Goal: Task Accomplishment & Management: Complete application form

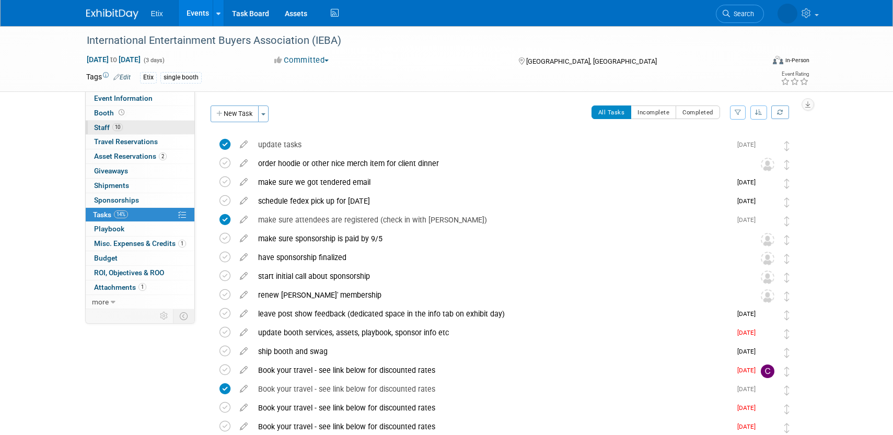
click at [126, 123] on link "10 Staff 10" at bounding box center [140, 128] width 109 height 14
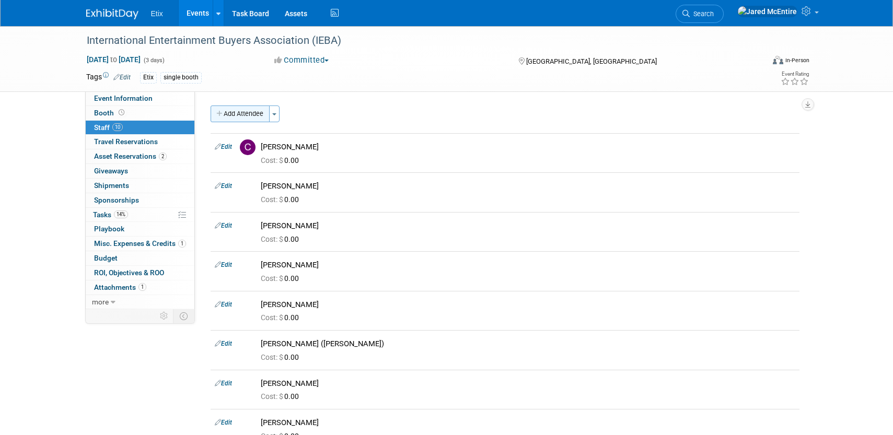
click at [256, 114] on button "Add Attendee" at bounding box center [240, 114] width 59 height 17
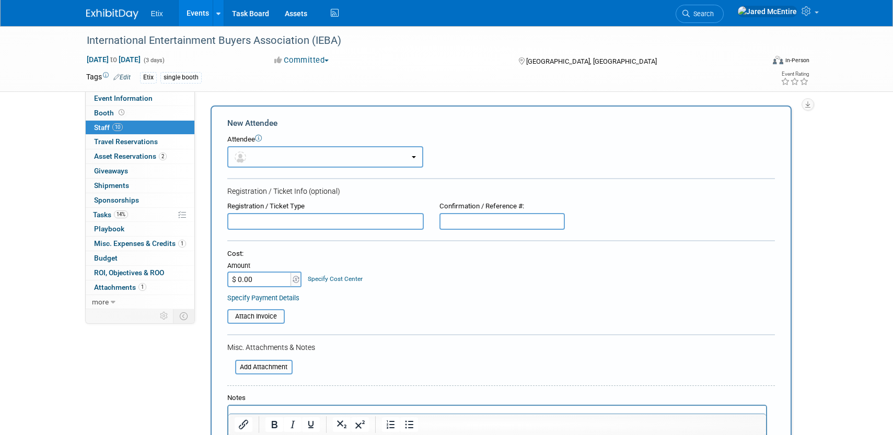
click at [291, 160] on button "button" at bounding box center [325, 156] width 196 height 21
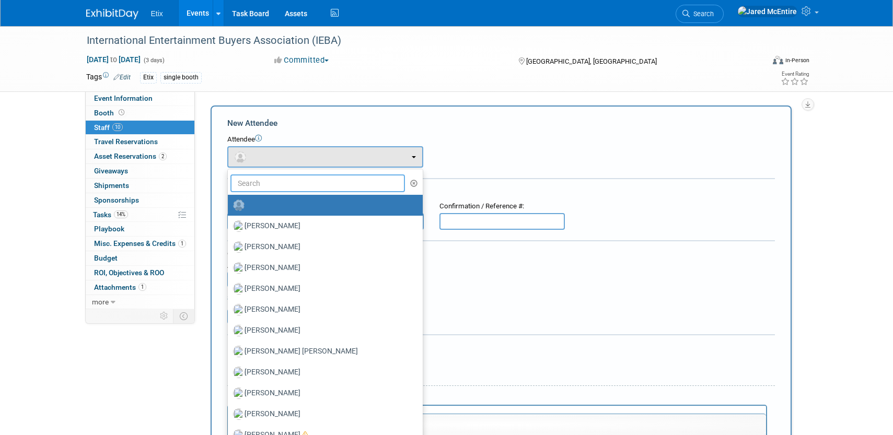
click at [286, 181] on input "text" at bounding box center [317, 183] width 175 height 18
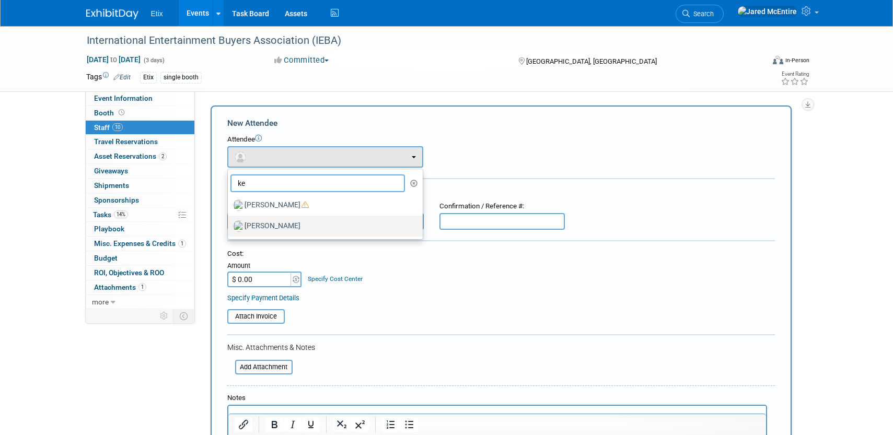
type input "ke"
click at [275, 224] on label "[PERSON_NAME]" at bounding box center [322, 226] width 179 height 17
click at [229, 224] on input "[PERSON_NAME]" at bounding box center [226, 224] width 7 height 7
select select "045d9ab7-fd56-454c-b242-048303da9a1d"
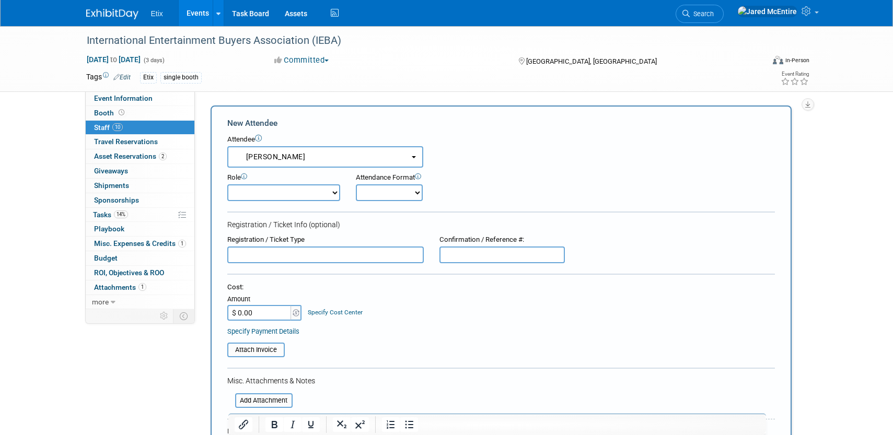
click at [335, 190] on select "Demonstrator Host Planner Presenter Sales Representative Set-up/Dismantle Crew …" at bounding box center [283, 192] width 113 height 17
select select "4"
click at [227, 184] on select "Demonstrator Host Planner Presenter Sales Representative Set-up/Dismantle Crew …" at bounding box center [283, 192] width 113 height 17
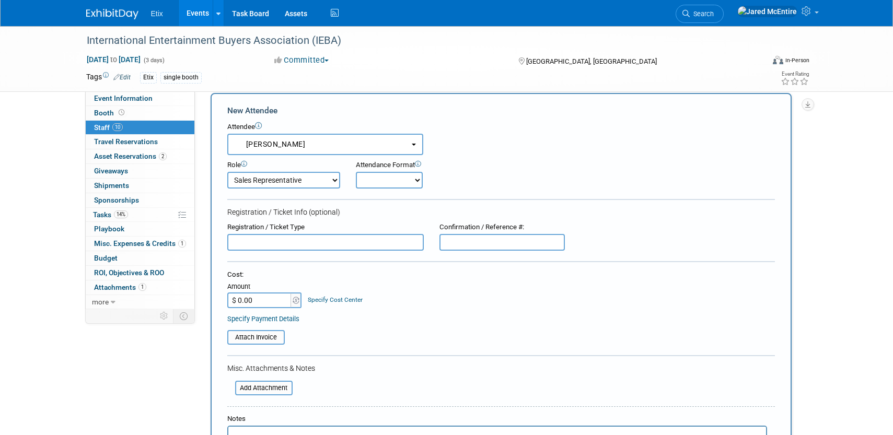
click at [414, 184] on select "Onsite Remote" at bounding box center [389, 180] width 67 height 17
select select "1"
click at [356, 172] on select "Onsite Remote" at bounding box center [389, 180] width 67 height 17
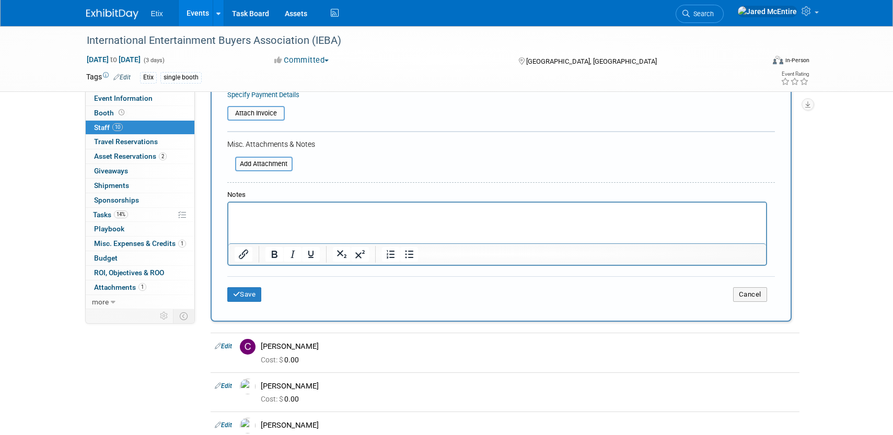
scroll to position [247, 0]
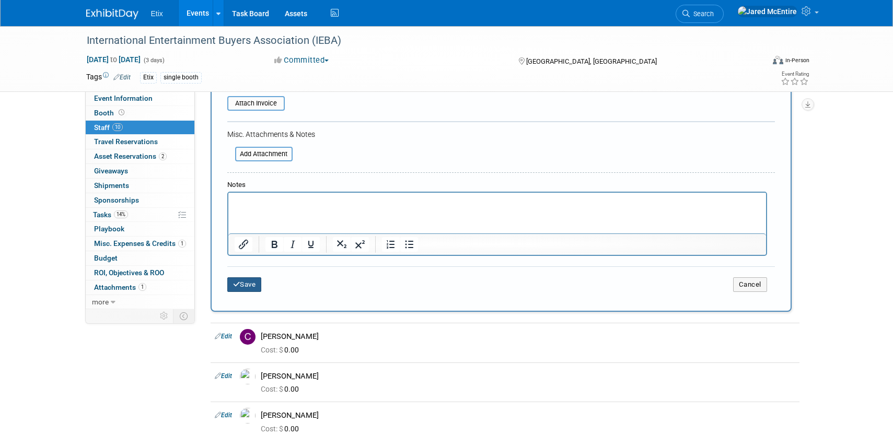
click at [246, 287] on button "Save" at bounding box center [244, 284] width 34 height 15
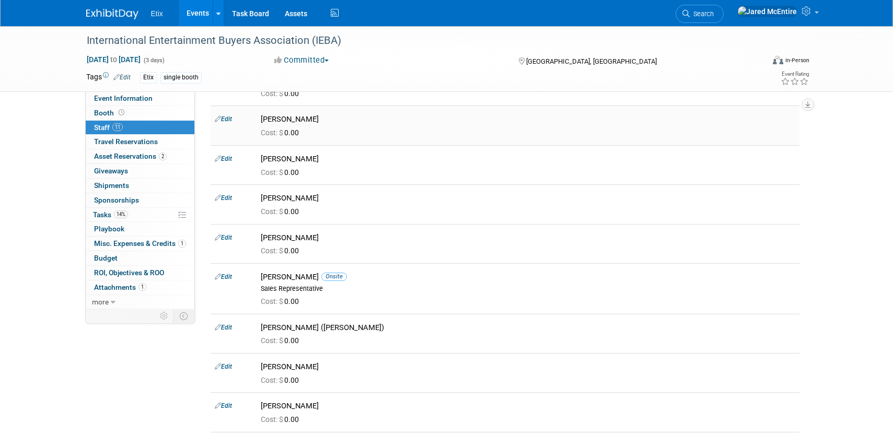
scroll to position [81, 0]
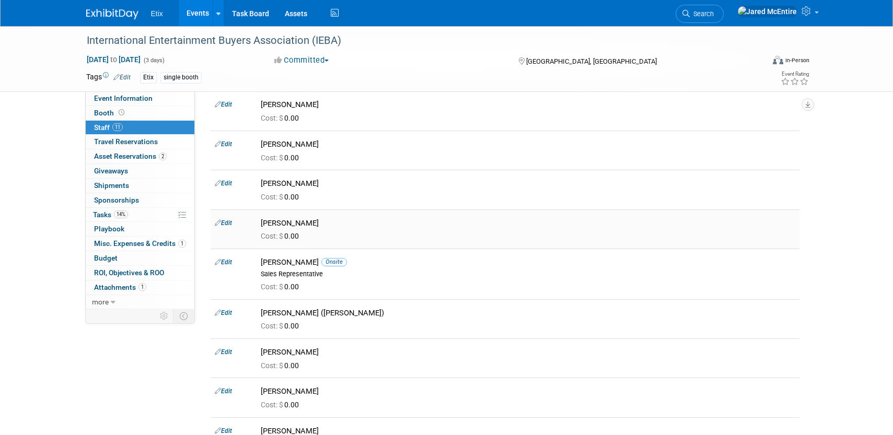
click at [227, 223] on link "Edit" at bounding box center [223, 222] width 17 height 7
select select "22667116-49b9-47d5-9c6e-321fdd234ae0"
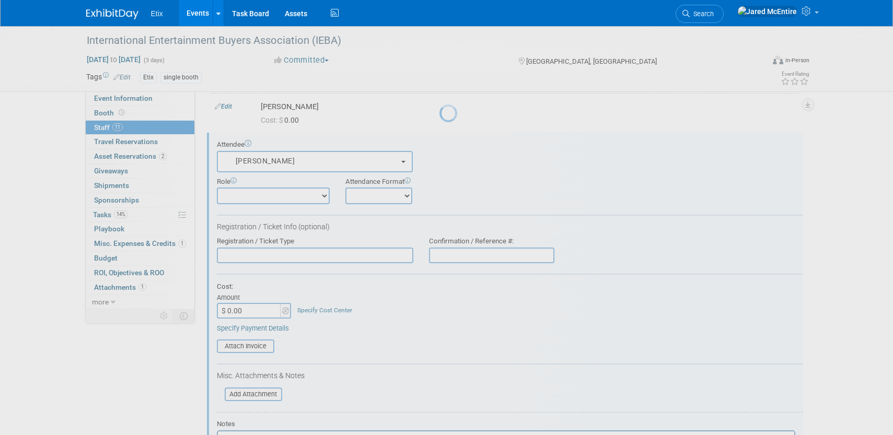
scroll to position [172, 0]
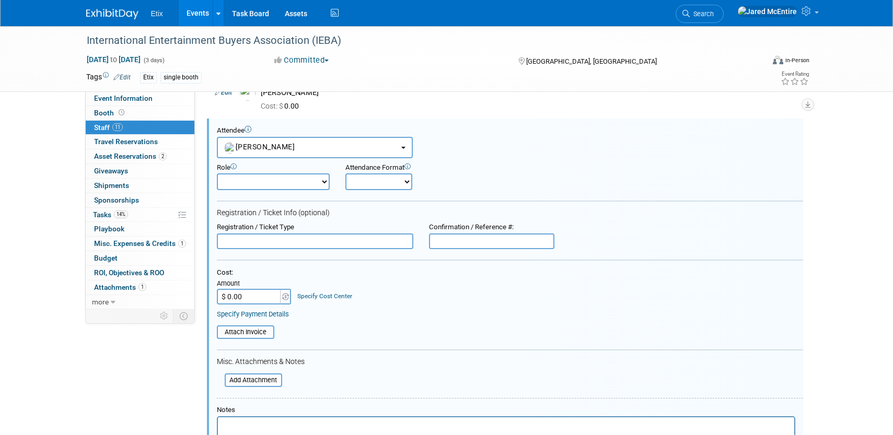
click at [408, 183] on select "Onsite Remote" at bounding box center [378, 181] width 67 height 17
select select "1"
click at [345, 173] on select "Onsite Remote" at bounding box center [378, 181] width 67 height 17
click at [320, 180] on select "Demonstrator Host Planner Presenter Sales Representative Set-up/Dismantle Crew …" at bounding box center [273, 181] width 113 height 17
select select "4"
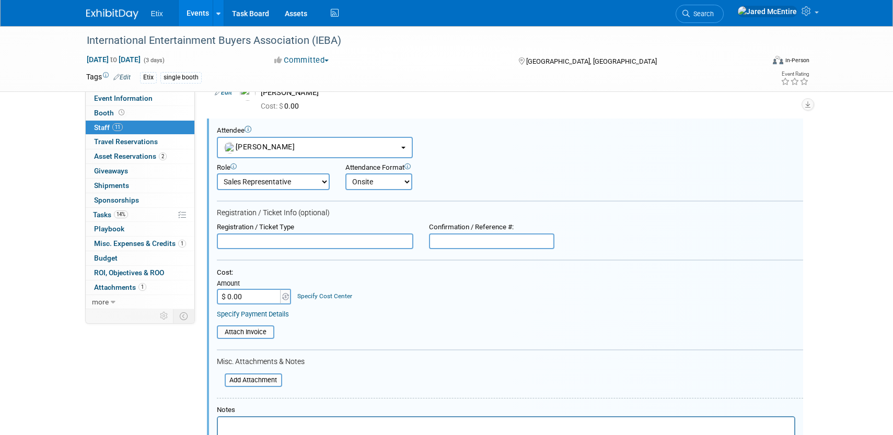
click at [217, 173] on select "Demonstrator Host Planner Presenter Sales Representative Set-up/Dismantle Crew …" at bounding box center [273, 181] width 113 height 17
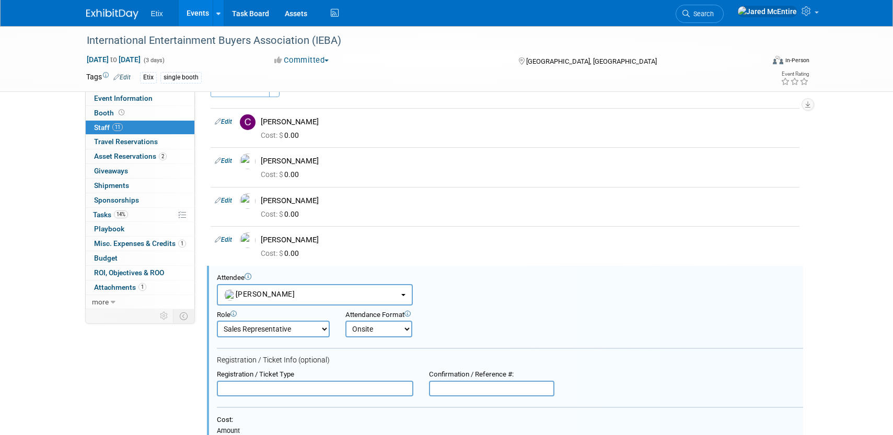
scroll to position [18, 0]
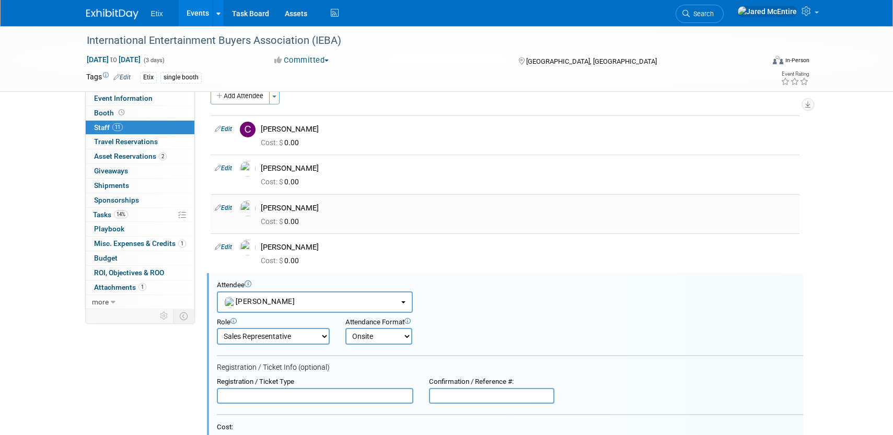
drag, startPoint x: 276, startPoint y: 247, endPoint x: 331, endPoint y: 219, distance: 61.4
click at [331, 219] on div "Cost: $ 0.00" at bounding box center [528, 221] width 534 height 9
drag, startPoint x: 331, startPoint y: 219, endPoint x: 271, endPoint y: 212, distance: 60.5
click at [271, 212] on div "[PERSON_NAME]" at bounding box center [528, 208] width 534 height 10
click at [223, 246] on link "Edit" at bounding box center [223, 246] width 17 height 7
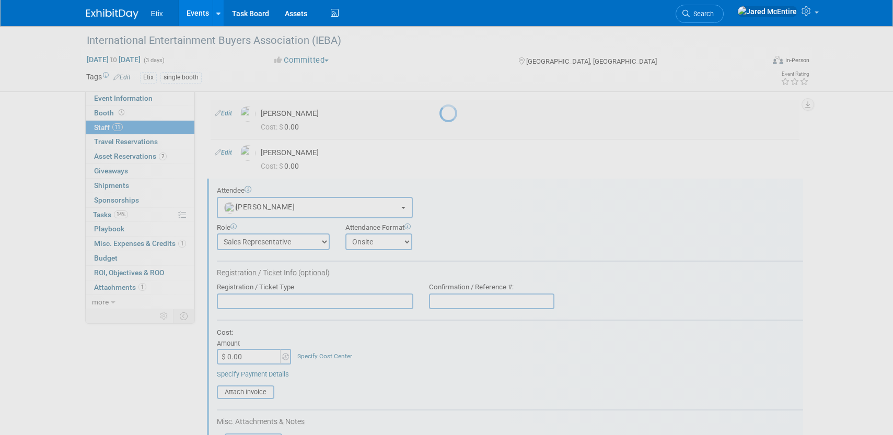
select select "598b8cdc-6982-4b67-9cfb-7fa30dd426b5"
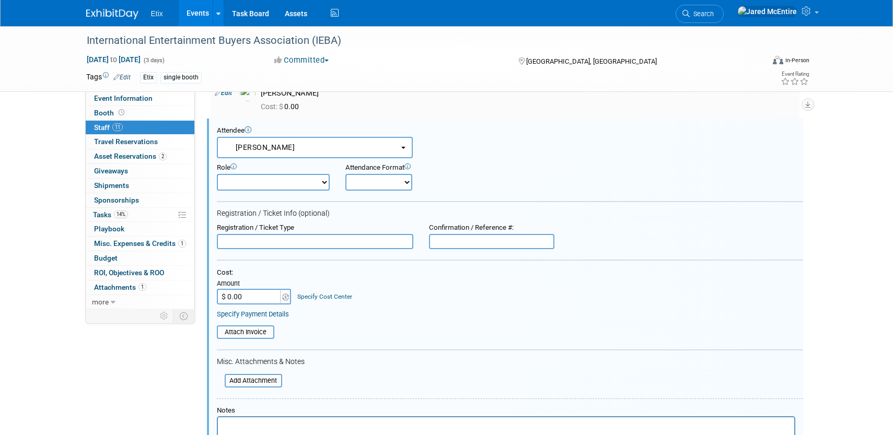
scroll to position [0, 0]
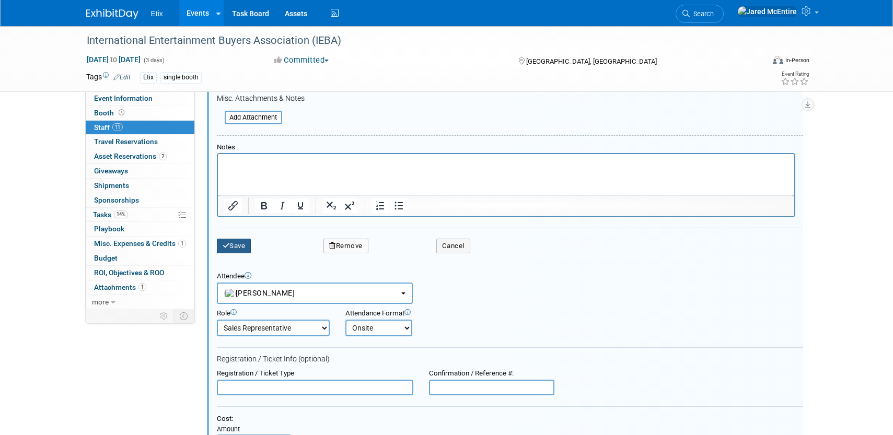
drag, startPoint x: 271, startPoint y: 212, endPoint x: 229, endPoint y: 242, distance: 51.9
click at [229, 242] on button "Save" at bounding box center [234, 246] width 34 height 15
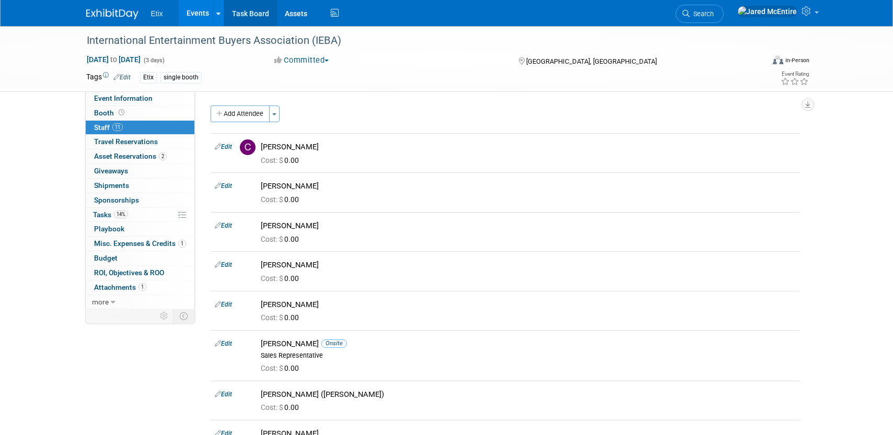
click at [250, 14] on link "Task Board" at bounding box center [250, 13] width 53 height 26
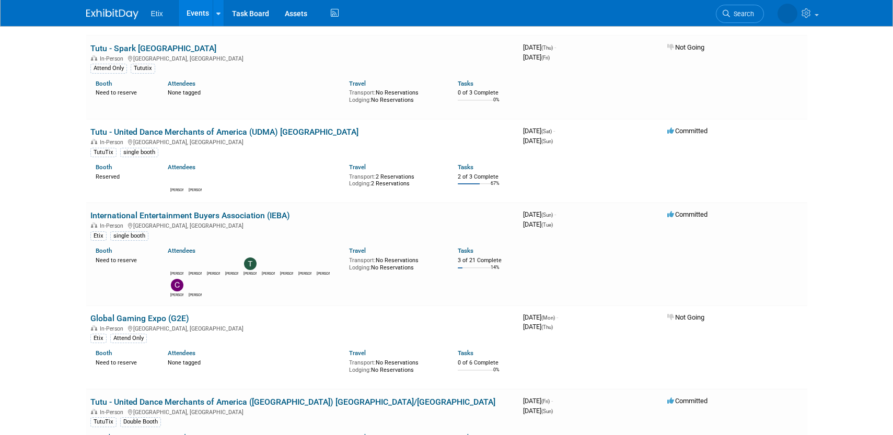
scroll to position [389, 0]
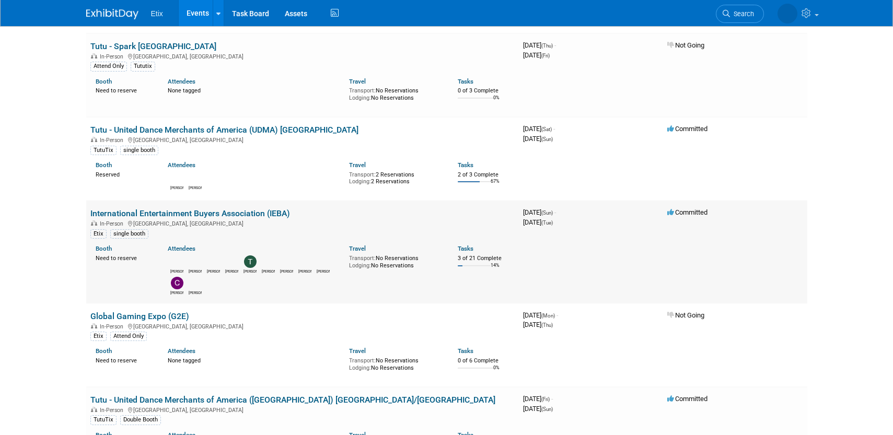
click at [260, 206] on td "International Entertainment Buyers Association (IEBA) In-Person Nashville, TN E…" at bounding box center [302, 252] width 433 height 102
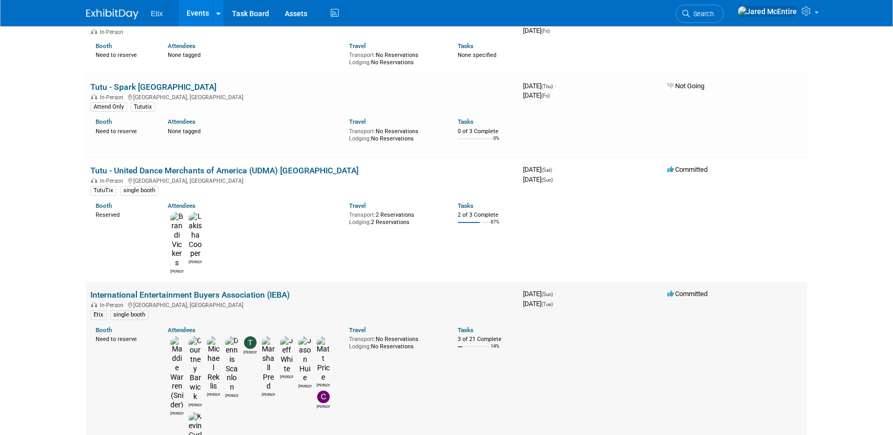
click at [258, 290] on link "International Entertainment Buyers Association (IEBA)" at bounding box center [190, 295] width 200 height 10
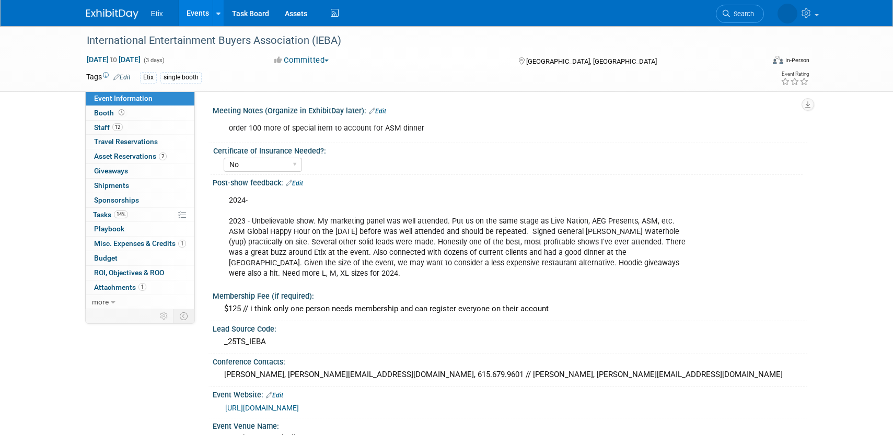
select select "No"
click at [133, 130] on link "12 Staff 12" at bounding box center [140, 128] width 109 height 14
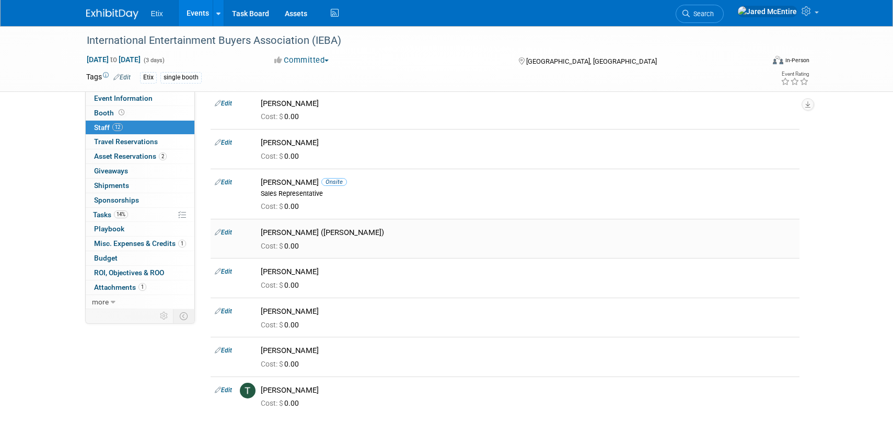
scroll to position [226, 0]
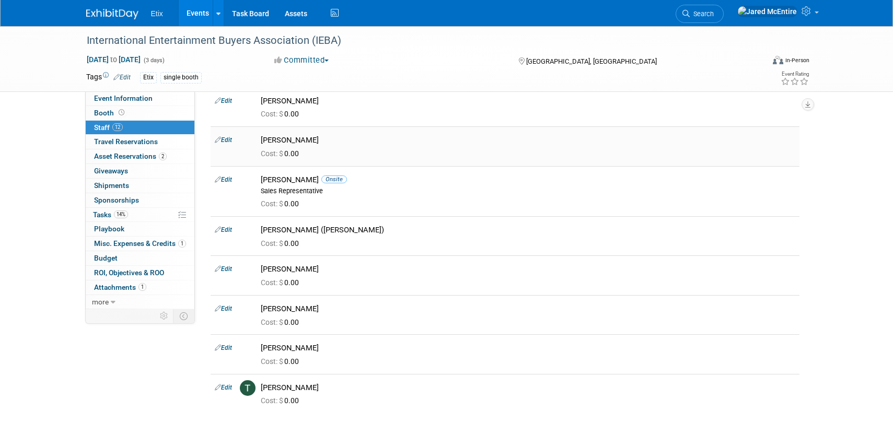
click at [230, 139] on link "Edit" at bounding box center [223, 139] width 17 height 7
select select "22667116-49b9-47d5-9c6e-321fdd234ae0"
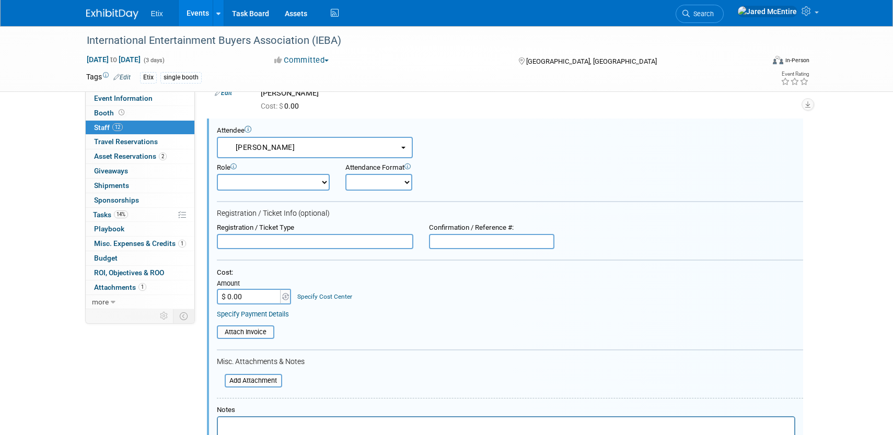
scroll to position [0, 0]
click at [322, 189] on select "Demonstrator Host Planner Presenter Sales Representative Set-up/Dismantle Crew …" at bounding box center [273, 182] width 113 height 17
select select "4"
click at [217, 174] on select "Demonstrator Host Planner Presenter Sales Representative Set-up/Dismantle Crew …" at bounding box center [273, 182] width 113 height 17
click at [396, 179] on select "Onsite Remote" at bounding box center [378, 182] width 67 height 17
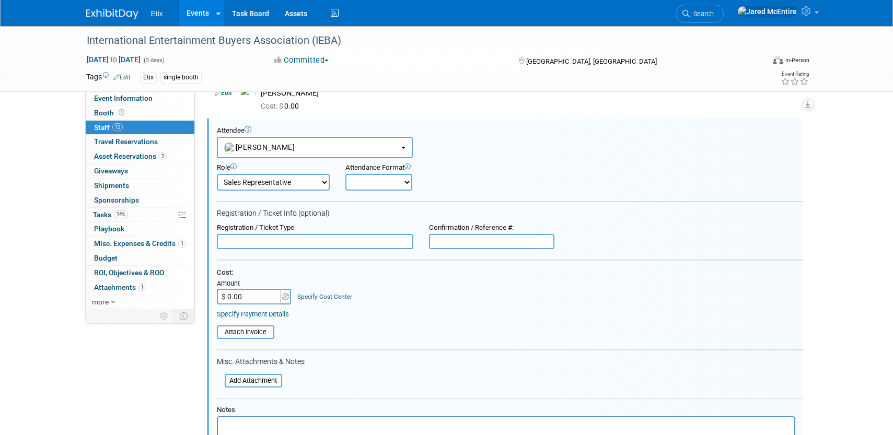
select select "1"
click at [345, 174] on select "Onsite Remote" at bounding box center [378, 182] width 67 height 17
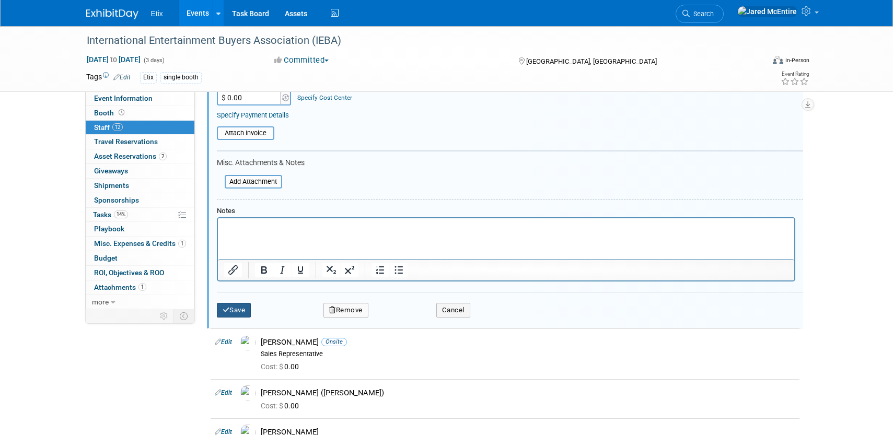
click at [235, 313] on button "Save" at bounding box center [234, 310] width 34 height 15
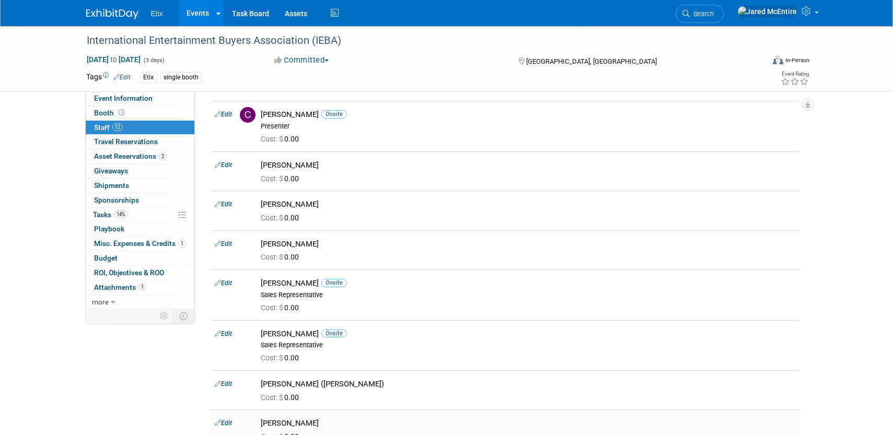
scroll to position [95, 0]
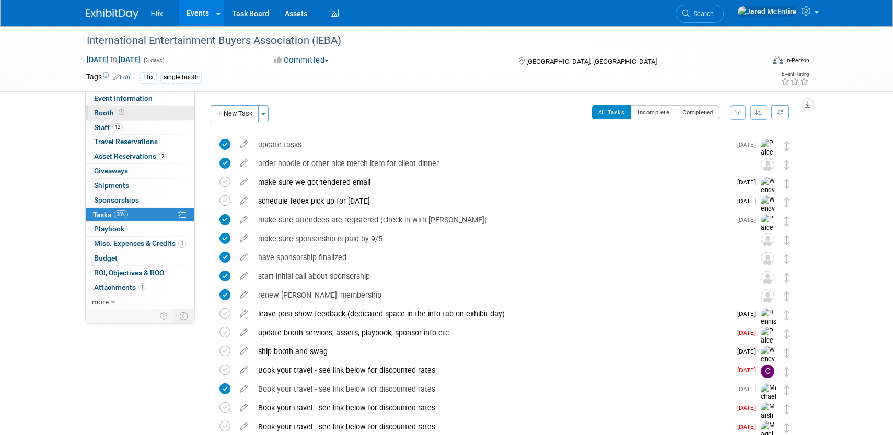
click at [109, 114] on span "Booth" at bounding box center [110, 113] width 32 height 8
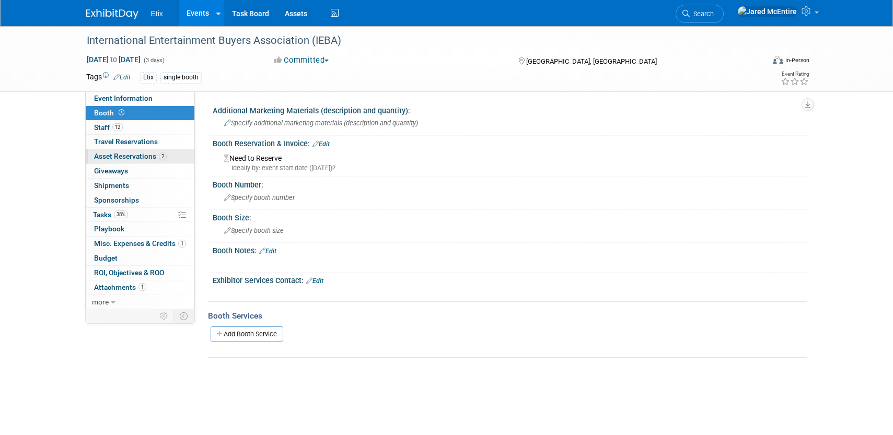
click at [181, 158] on link "2 Asset Reservations 2" at bounding box center [140, 156] width 109 height 14
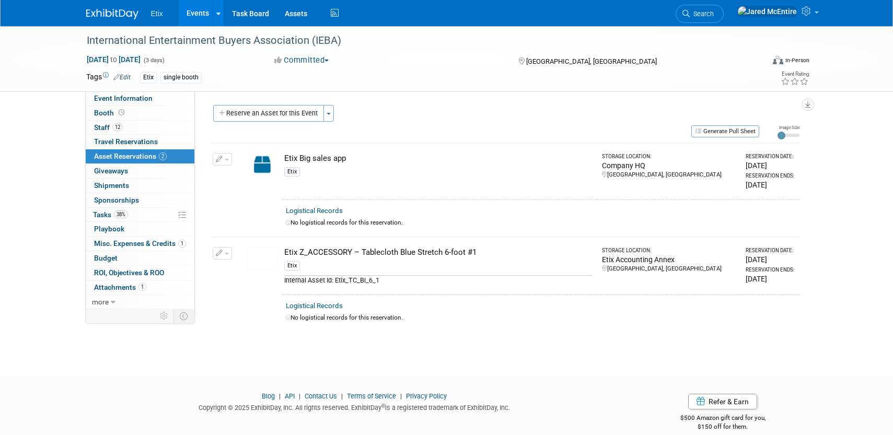
scroll to position [4, 0]
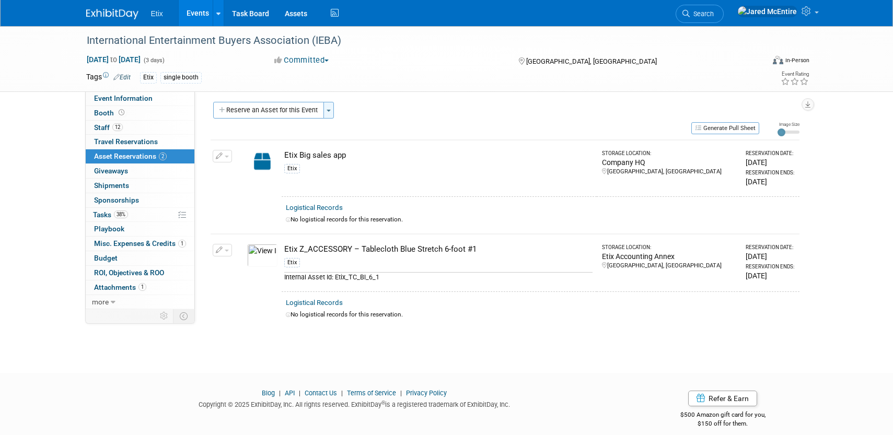
click at [330, 111] on span "button" at bounding box center [329, 111] width 4 height 2
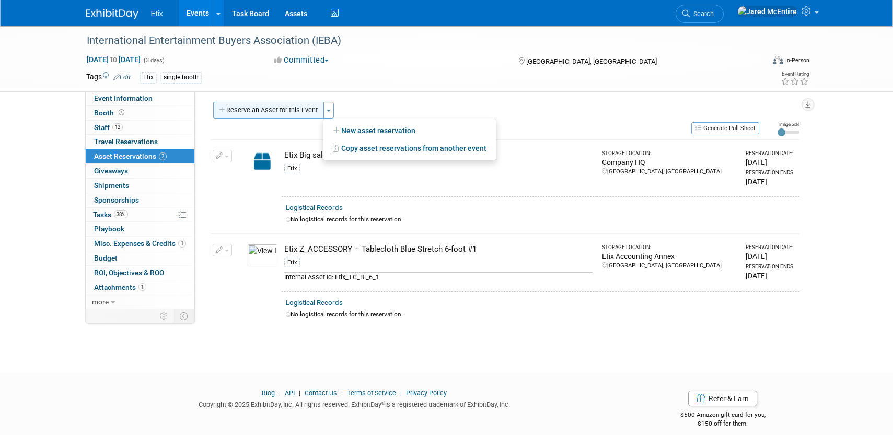
click at [308, 111] on button "Reserve an Asset for this Event" at bounding box center [268, 110] width 111 height 17
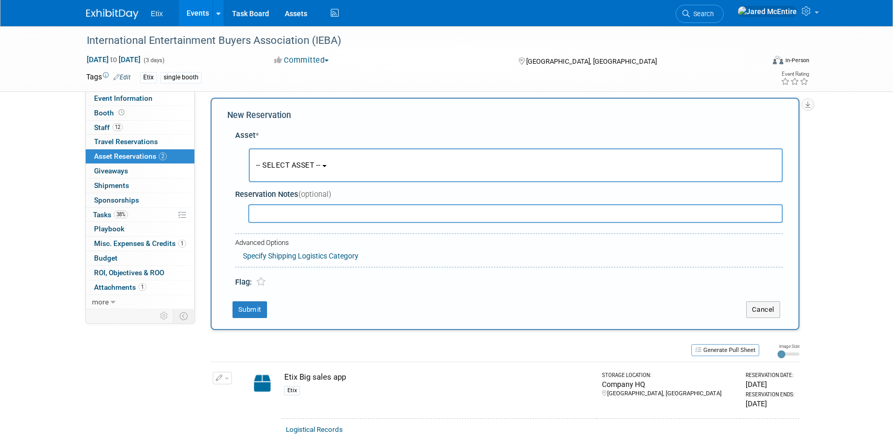
scroll to position [10, 0]
click at [440, 67] on div "Oct 5, 2025 to Oct 7, 2025 (3 days) Oct 5, 2025 to Oct 7, 2025 Committed Commit…" at bounding box center [447, 62] width 739 height 16
click at [358, 351] on div "Generate Pull Sheet" at bounding box center [485, 347] width 549 height 13
click at [431, 70] on div "Tags Edit Etix single booth" at bounding box center [386, 78] width 600 height 16
click at [211, 127] on div "New Reservation Asset * -- SELECT ASSET -- <table style='display: inline-block;…" at bounding box center [505, 212] width 589 height 232
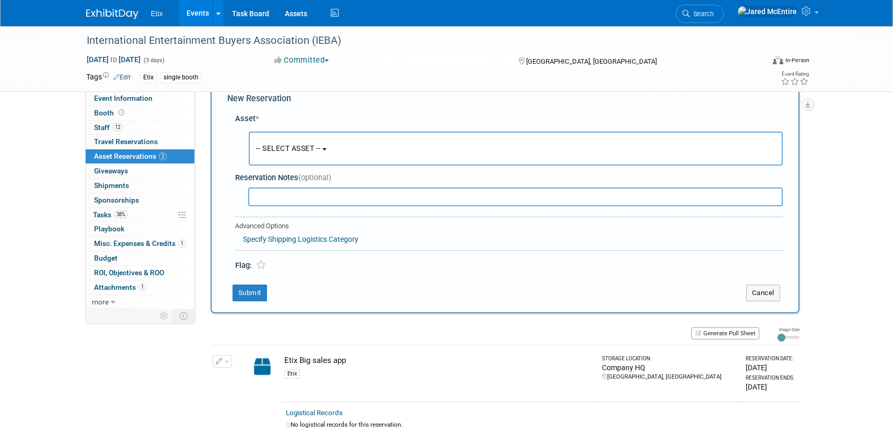
scroll to position [0, 0]
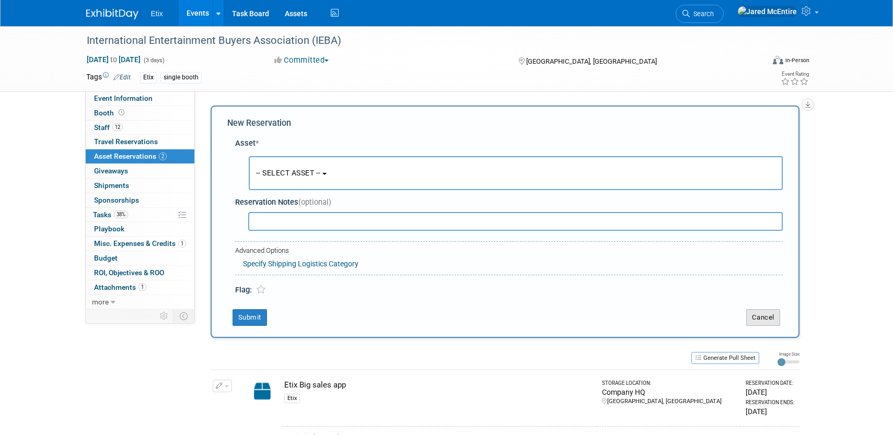
click at [763, 323] on button "Cancel" at bounding box center [763, 317] width 34 height 17
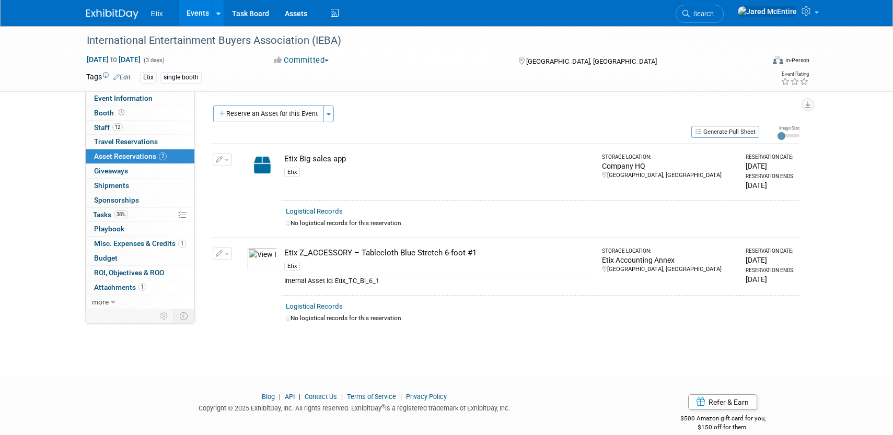
click at [226, 160] on span "button" at bounding box center [227, 160] width 4 height 2
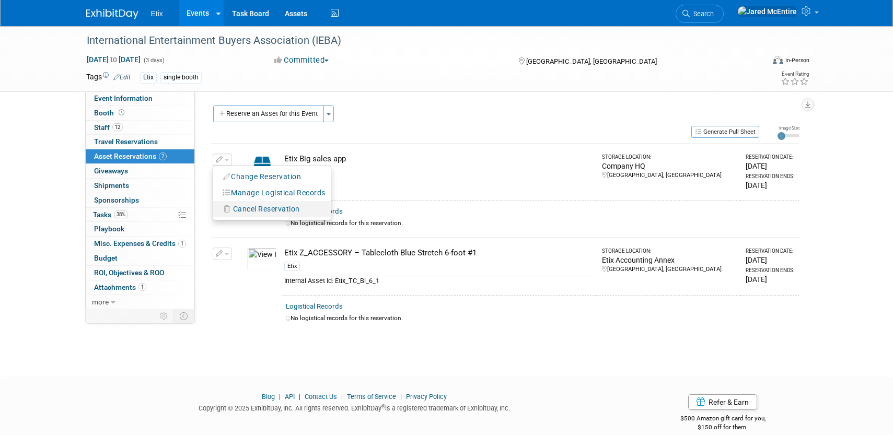
click at [272, 209] on span "Cancel Reservation" at bounding box center [266, 209] width 67 height 8
click at [346, 219] on link "Yes" at bounding box center [343, 217] width 30 height 17
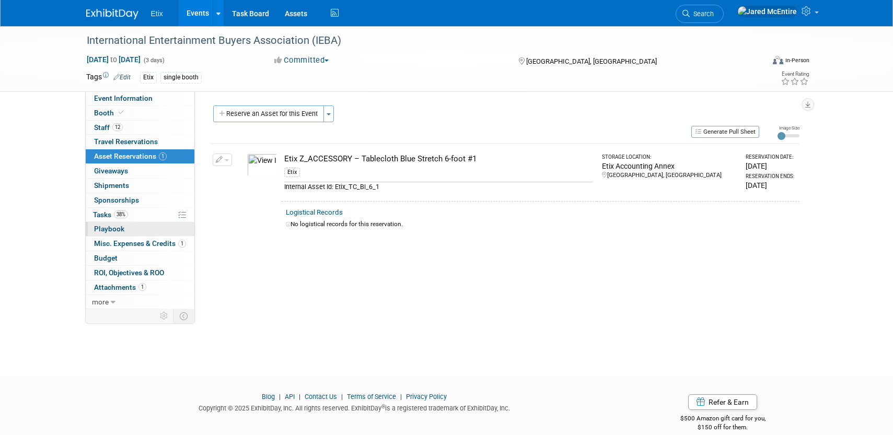
click at [129, 227] on link "0 Playbook 0" at bounding box center [140, 229] width 109 height 14
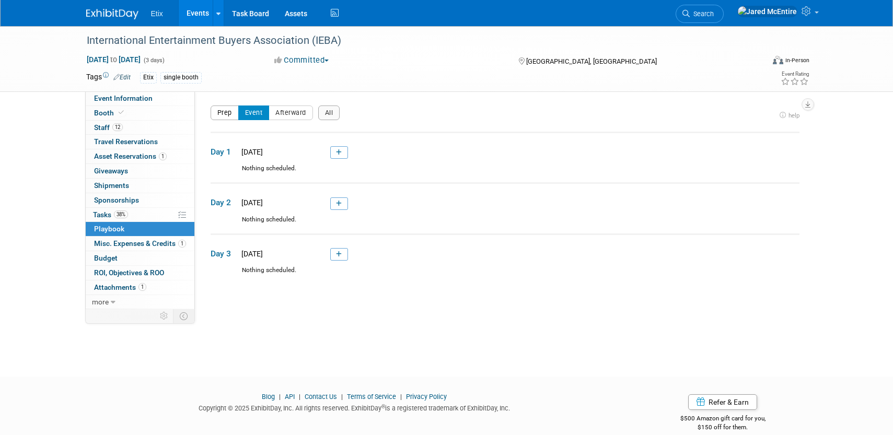
click at [225, 112] on button "Prep" at bounding box center [225, 113] width 28 height 15
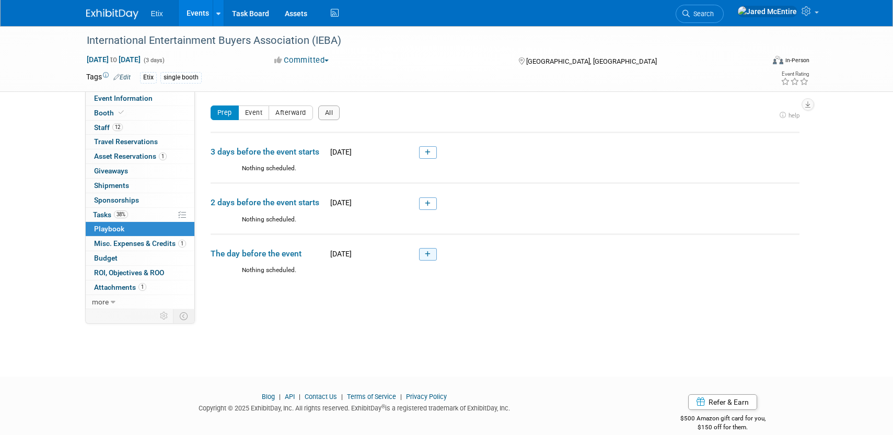
click at [430, 255] on link at bounding box center [428, 254] width 18 height 13
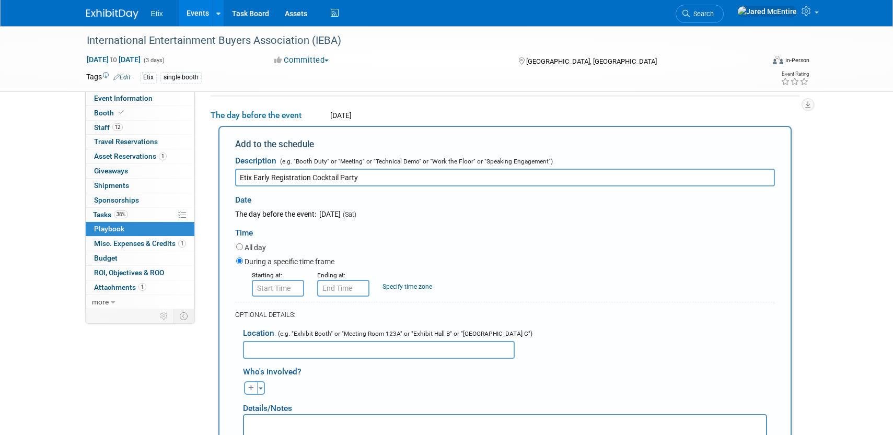
type input "Etix Early Registration Cocktail Party"
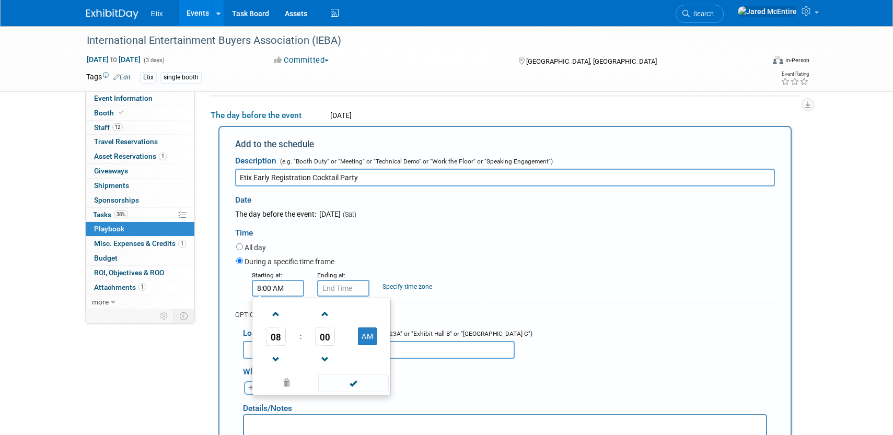
click at [279, 289] on input "8:00 AM" at bounding box center [278, 288] width 52 height 17
click at [279, 315] on span at bounding box center [276, 314] width 18 height 18
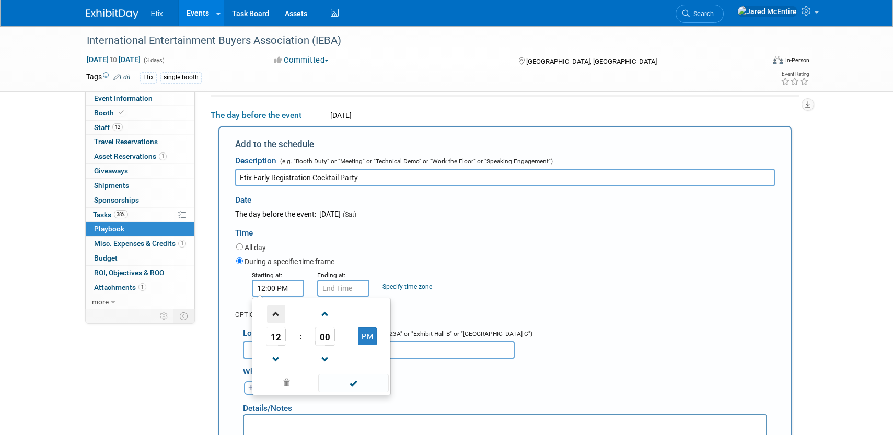
click at [279, 315] on span at bounding box center [276, 314] width 18 height 18
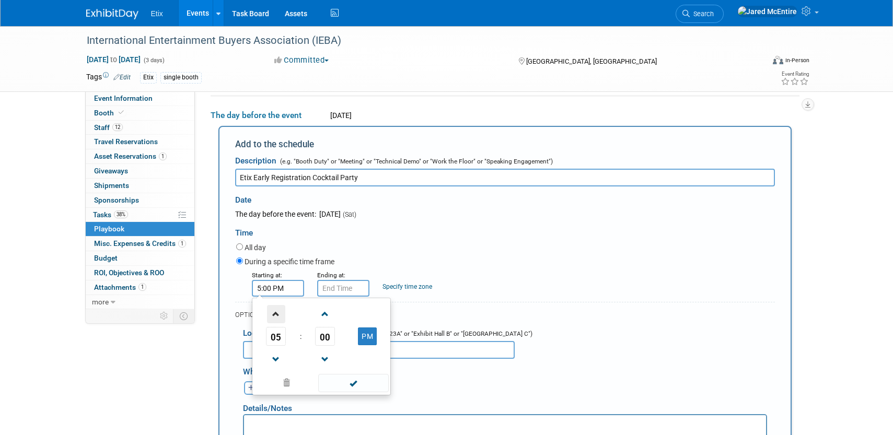
click at [279, 315] on span at bounding box center [276, 314] width 18 height 18
type input "6:00 PM"
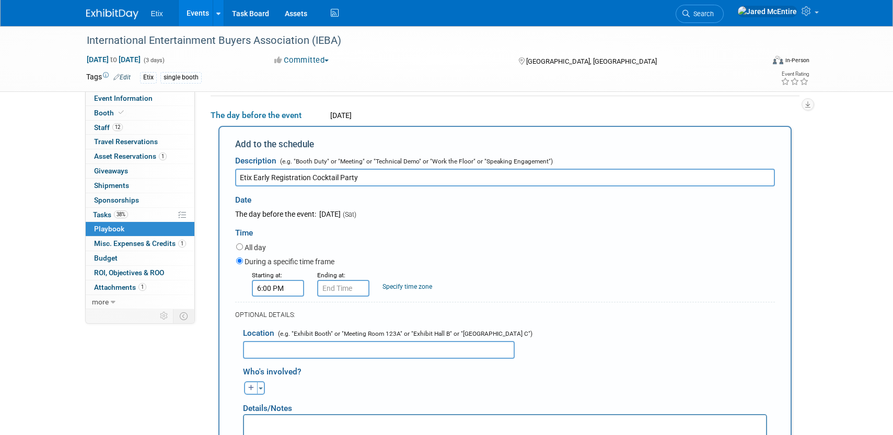
click at [487, 279] on div "Starting at: 6:00 PM Ending at: Specify time zone Time zone:" at bounding box center [505, 283] width 554 height 27
click at [336, 283] on input "6:00 PM" at bounding box center [343, 288] width 52 height 17
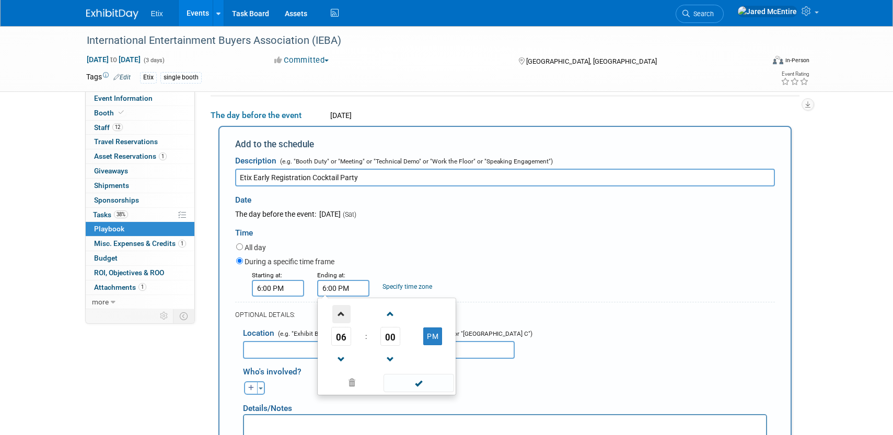
click at [346, 314] on span at bounding box center [341, 314] width 18 height 18
type input "8:00 PM"
click at [448, 259] on div "During a specific time frame" at bounding box center [505, 262] width 539 height 14
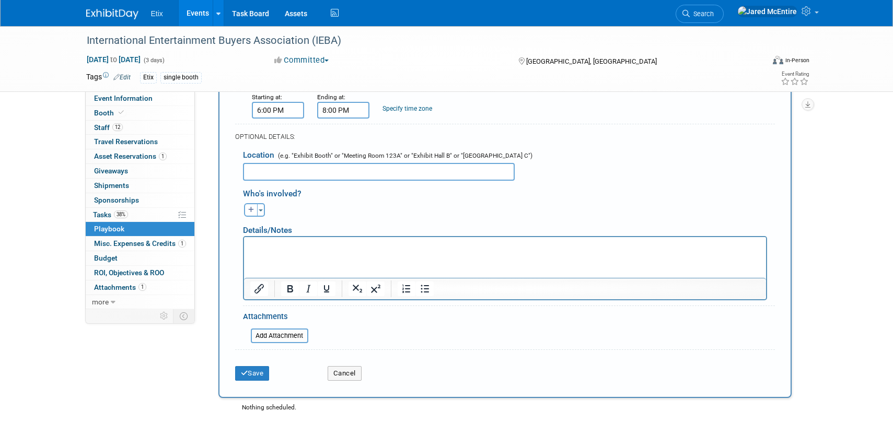
scroll to position [316, 0]
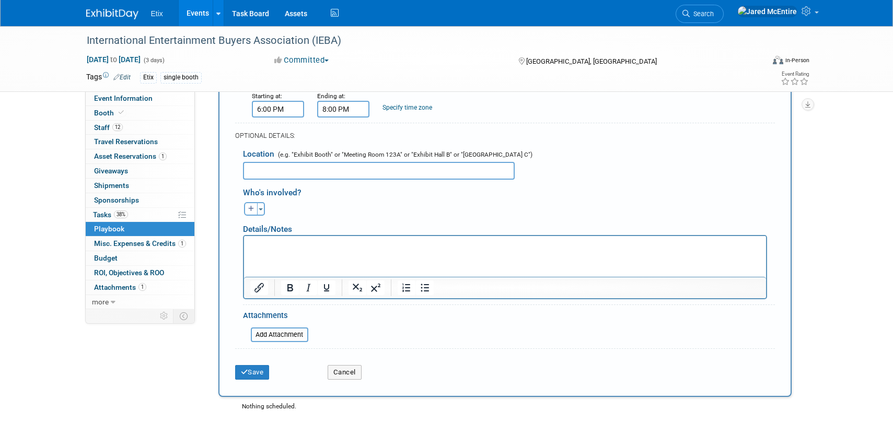
click at [346, 176] on input "text" at bounding box center [379, 171] width 272 height 18
type input "lou/na Rooftop Bar, Grand Hyatt"
click at [249, 380] on div "Save Cancel" at bounding box center [505, 369] width 540 height 32
click at [249, 372] on button "Save" at bounding box center [252, 372] width 34 height 15
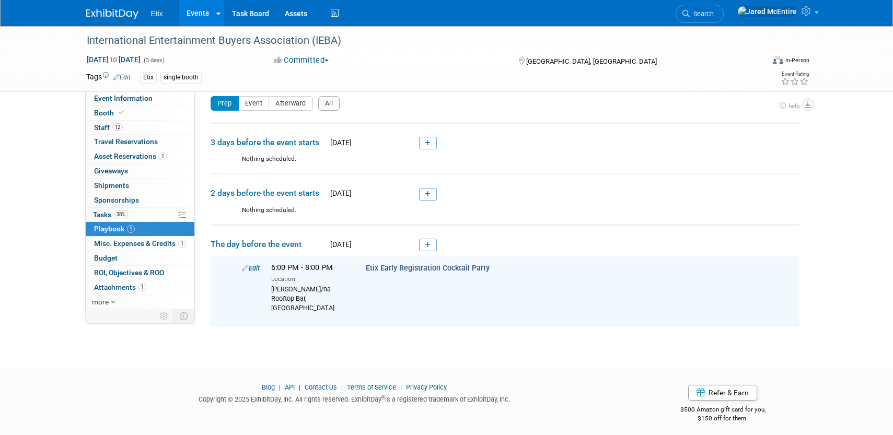
scroll to position [0, 0]
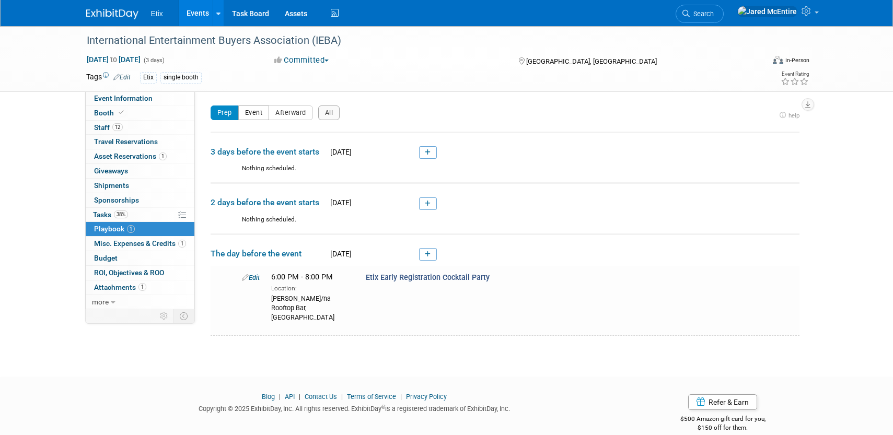
click at [252, 110] on button "Event" at bounding box center [253, 113] width 31 height 15
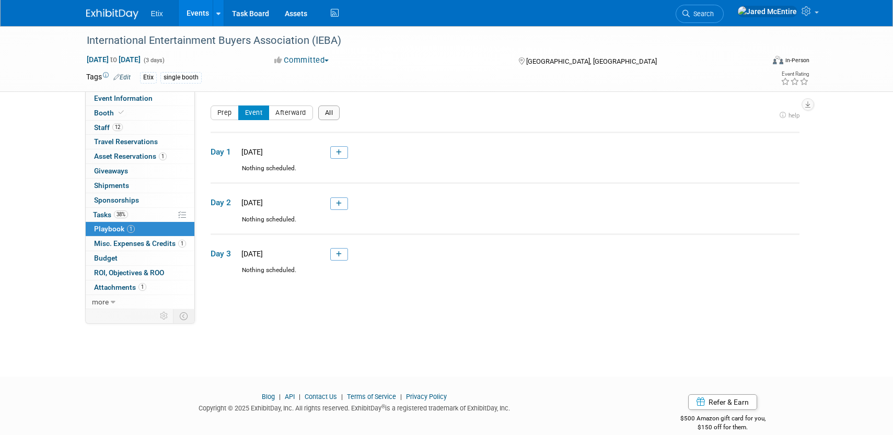
click at [331, 111] on button "All" at bounding box center [329, 113] width 22 height 15
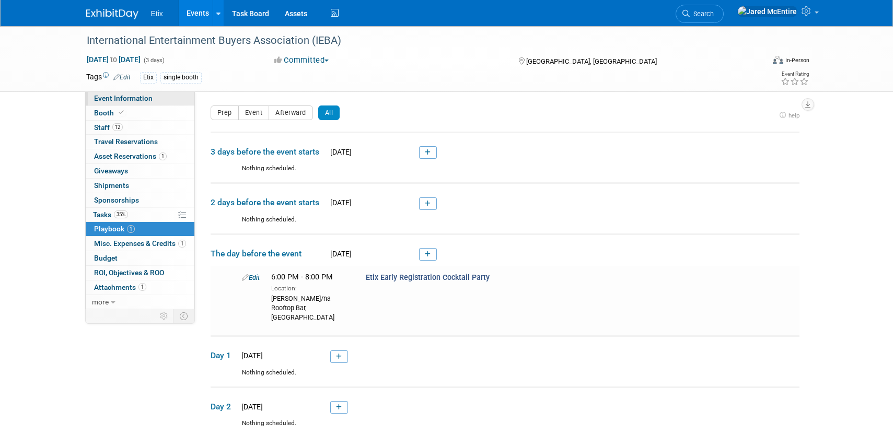
click at [135, 101] on span "Event Information" at bounding box center [123, 98] width 59 height 8
select select "No"
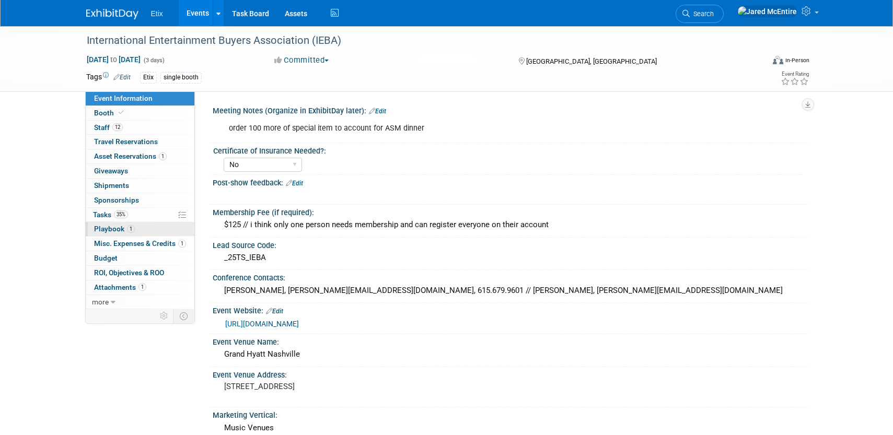
click at [134, 230] on span "1" at bounding box center [131, 229] width 8 height 8
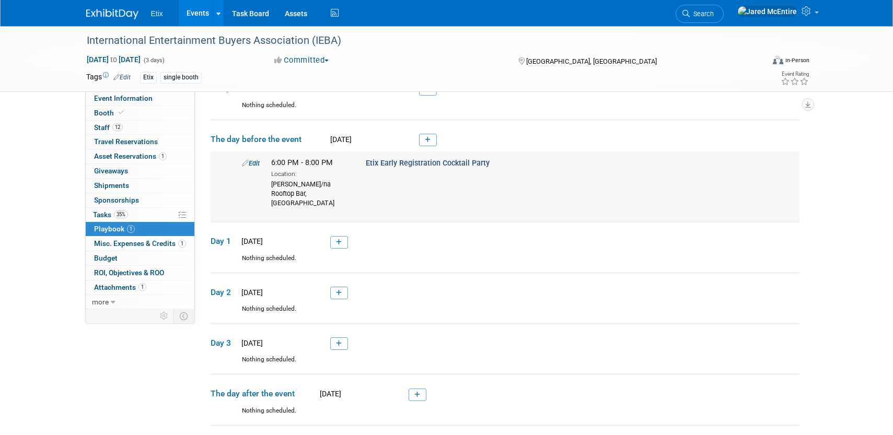
scroll to position [125, 0]
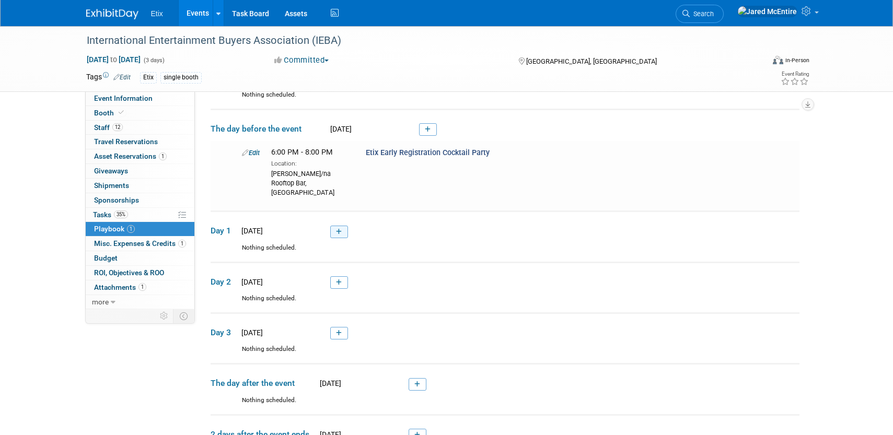
click at [342, 226] on link at bounding box center [339, 232] width 18 height 13
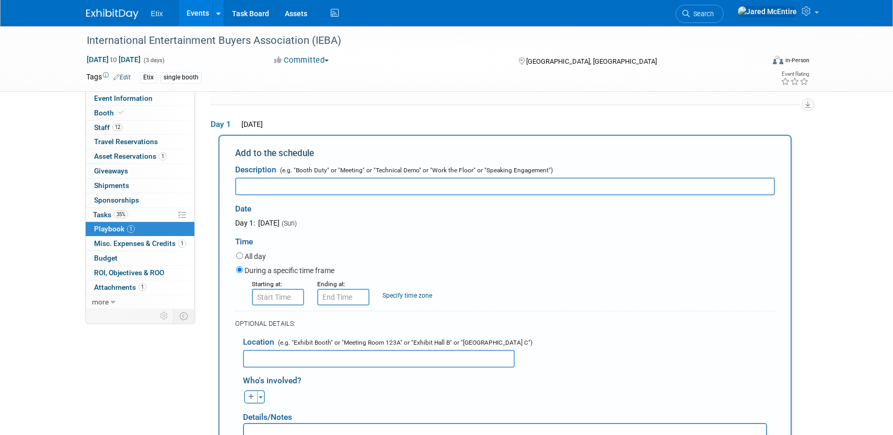
scroll to position [0, 0]
type input "D"
type input "Etix Dinner"
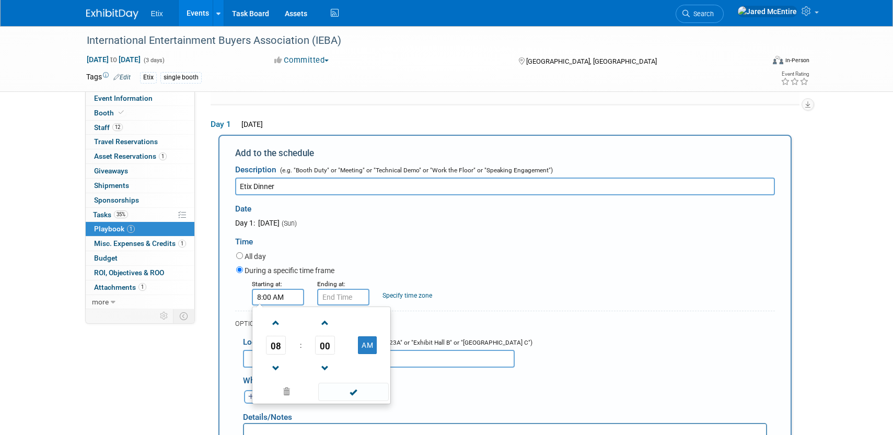
click at [282, 293] on input "8:00 AM" at bounding box center [278, 297] width 52 height 17
click at [277, 316] on span at bounding box center [276, 323] width 18 height 18
click at [364, 336] on button "AM" at bounding box center [367, 345] width 19 height 18
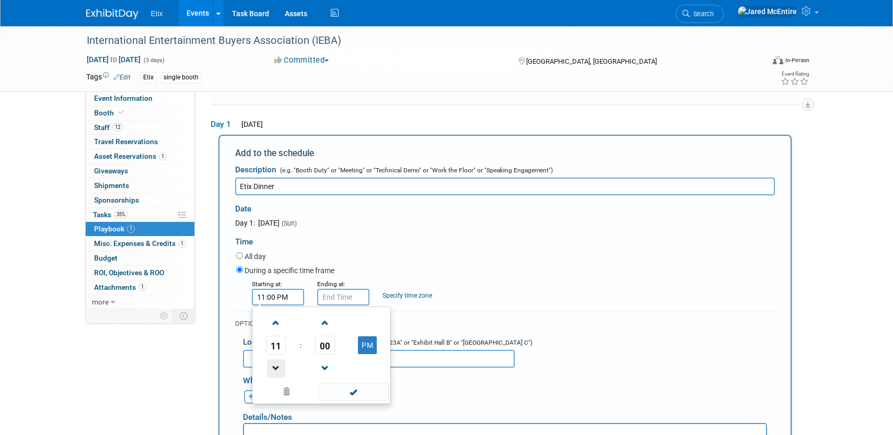
click at [279, 359] on span at bounding box center [276, 368] width 18 height 18
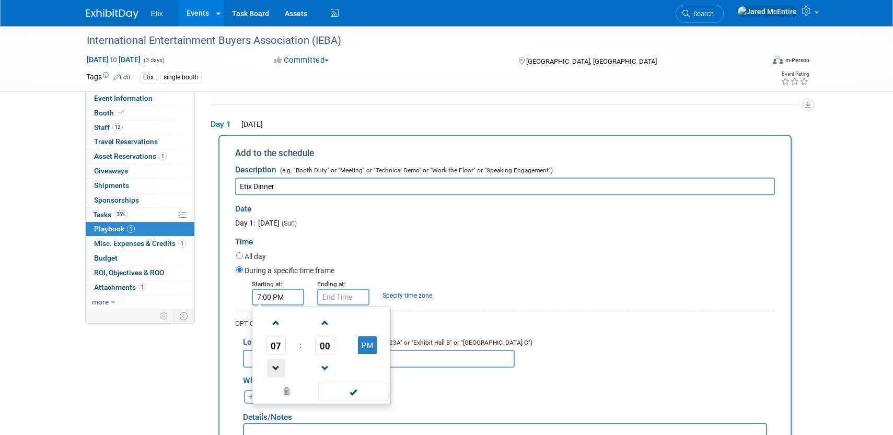
type input "6:00 PM"
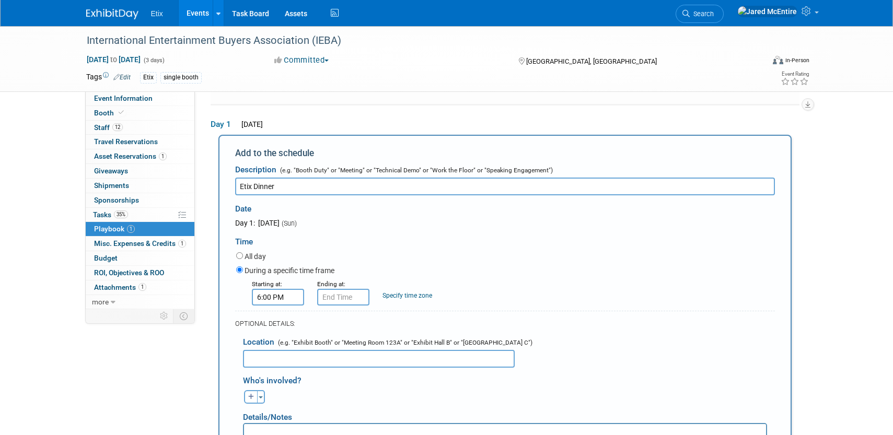
click at [439, 250] on div "All day" at bounding box center [505, 257] width 539 height 14
click at [256, 178] on input "Etix Dinner" at bounding box center [505, 187] width 540 height 18
type input "Etix Client Dinner"
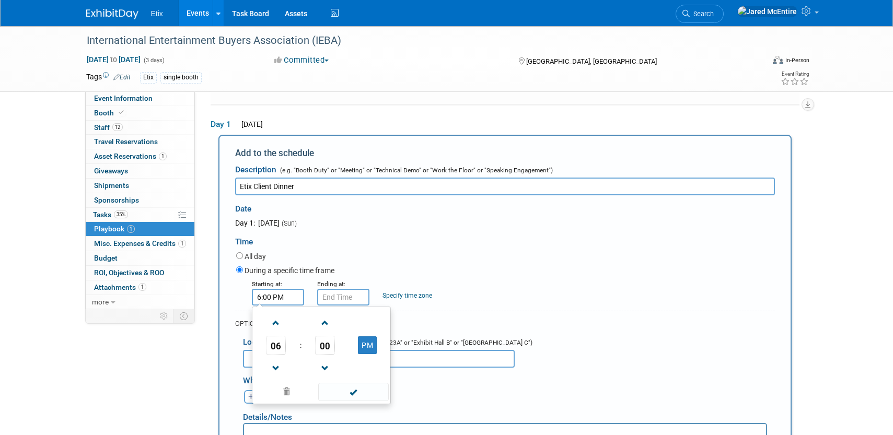
click at [290, 289] on input "6:00 PM" at bounding box center [278, 297] width 52 height 17
click at [323, 336] on span "00" at bounding box center [325, 345] width 20 height 19
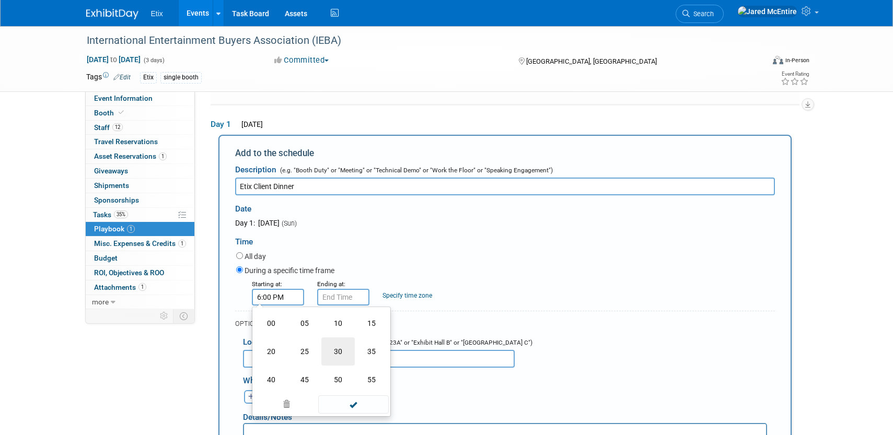
click at [343, 348] on td "30" at bounding box center [337, 351] width 33 height 28
type input "6:30 PM"
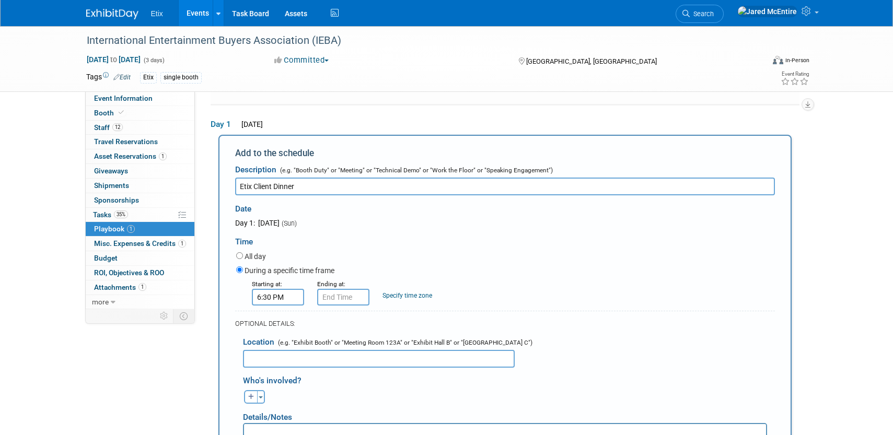
click at [358, 250] on div "All day" at bounding box center [505, 257] width 539 height 14
click at [312, 178] on input "Etix Client Dinner" at bounding box center [505, 187] width 540 height 18
type input "Etix Client Cocktail Party & Dinner"
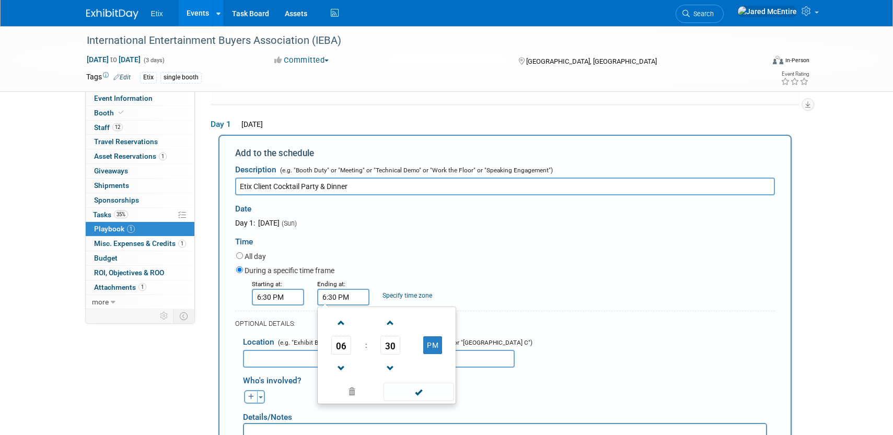
click at [344, 294] on input "6:30 PM" at bounding box center [343, 297] width 52 height 17
click at [342, 314] on span at bounding box center [341, 323] width 18 height 18
click at [433, 336] on button "PM" at bounding box center [432, 345] width 19 height 18
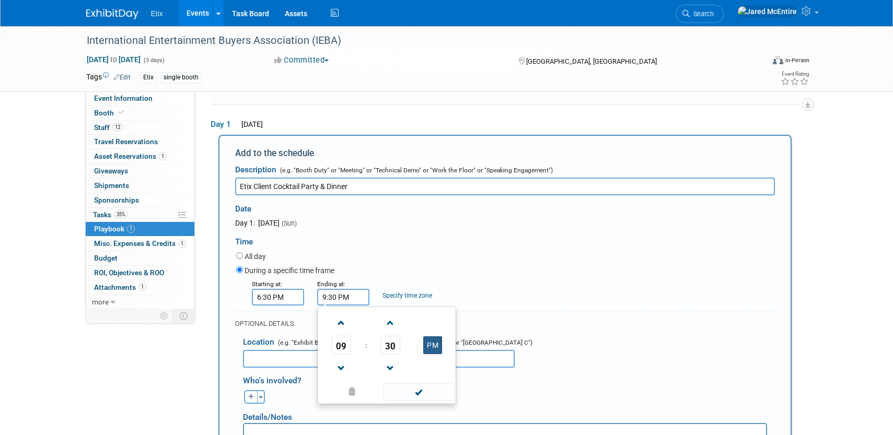
type input "9:30 AM"
click at [283, 289] on input "6:30 PM" at bounding box center [278, 297] width 52 height 17
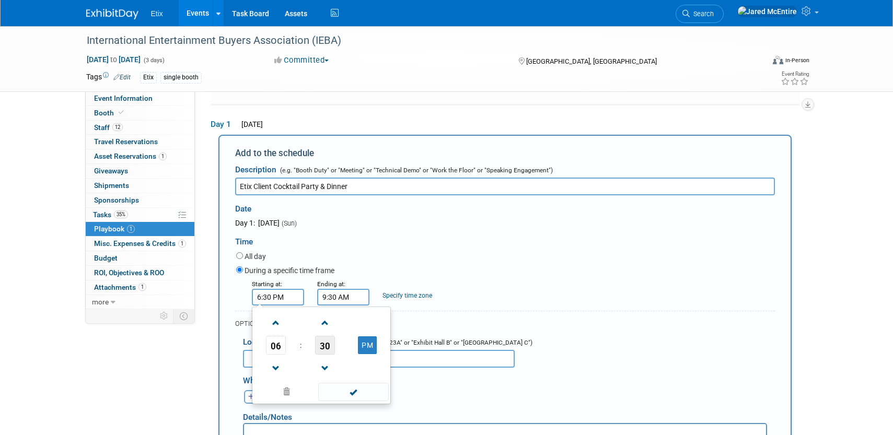
click at [331, 337] on span "30" at bounding box center [325, 345] width 20 height 19
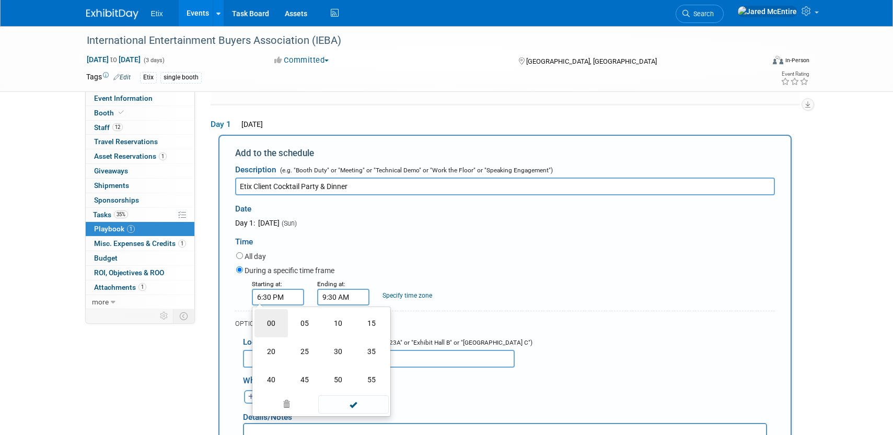
click at [269, 312] on td "00" at bounding box center [270, 323] width 33 height 28
type input "6:00 PM"
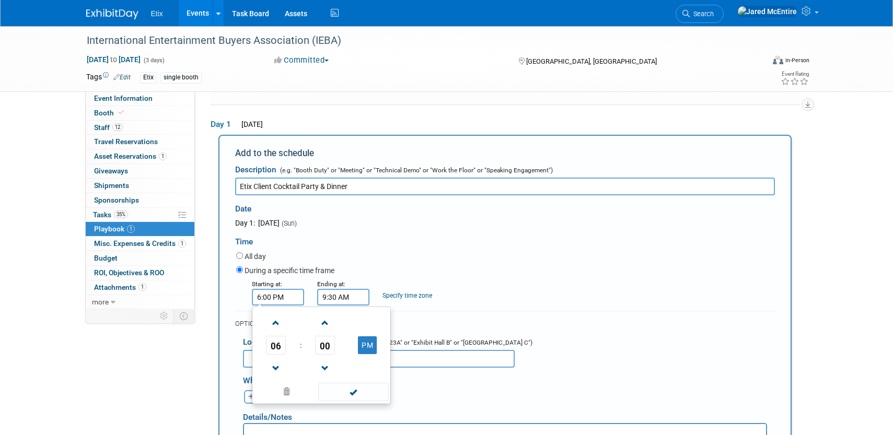
click at [470, 250] on div "All day" at bounding box center [505, 257] width 539 height 14
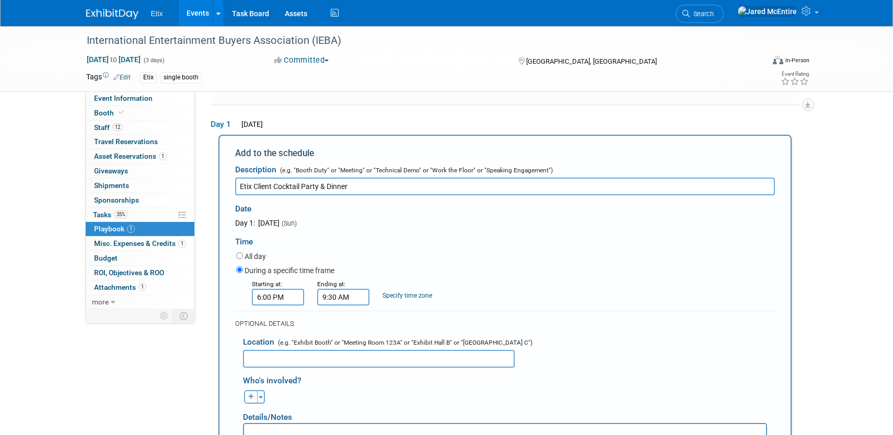
click at [313, 352] on input "text" at bounding box center [379, 359] width 272 height 18
type input "Mortons The Steakhouse"
click at [340, 388] on div "Aaron remove Alex remove Alex remove (me)" at bounding box center [508, 396] width 547 height 16
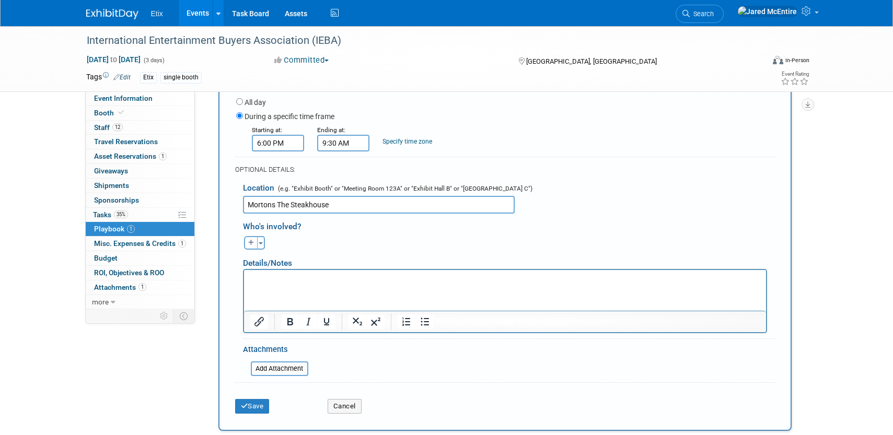
scroll to position [390, 0]
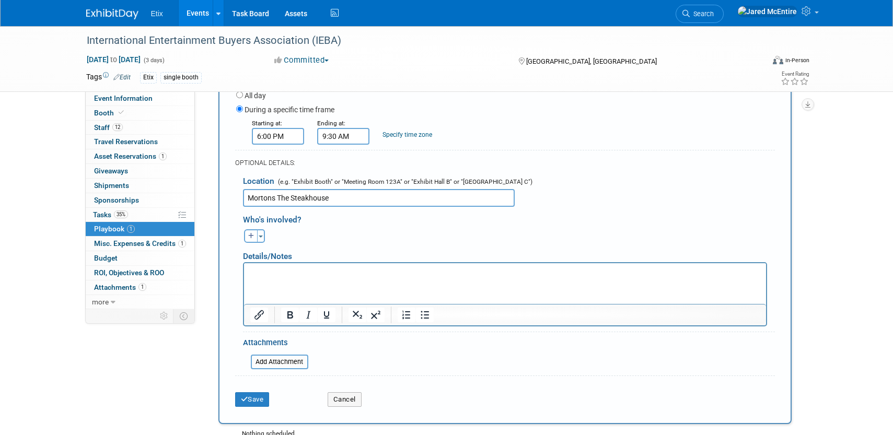
click at [287, 270] on p "Rich Text Area. Press ALT-0 for help." at bounding box center [505, 272] width 510 height 10
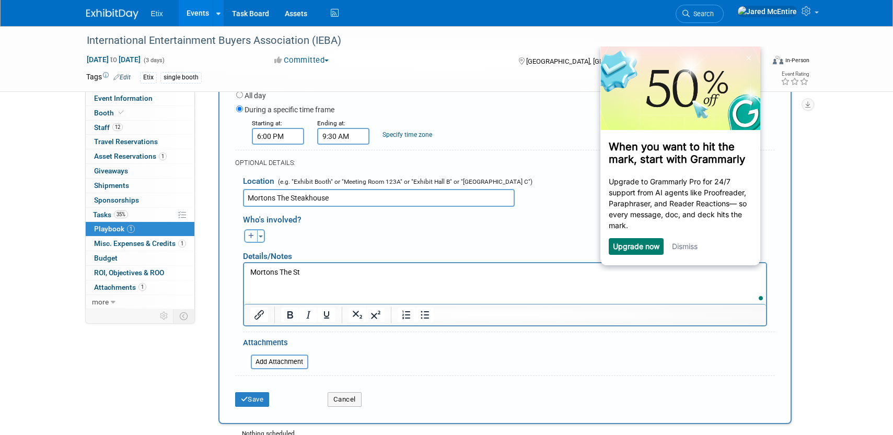
scroll to position [0, 0]
click at [272, 272] on p "Mortons The Steakhouse" at bounding box center [505, 272] width 510 height 10
click at [272, 189] on input "Mortons The Steakhouse" at bounding box center [379, 198] width 272 height 18
type input "Morton's The Steakhouse"
click at [347, 271] on p "Morton's The Steakhouse" at bounding box center [505, 272] width 510 height 10
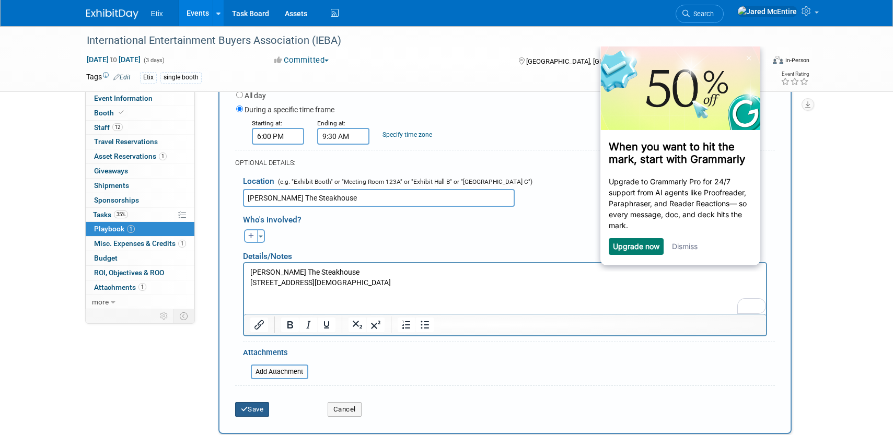
click at [256, 402] on button "Save" at bounding box center [252, 409] width 34 height 15
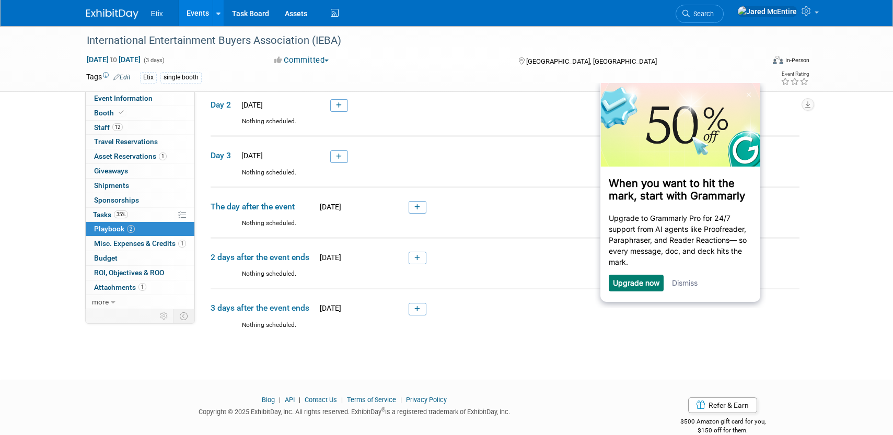
scroll to position [360, 0]
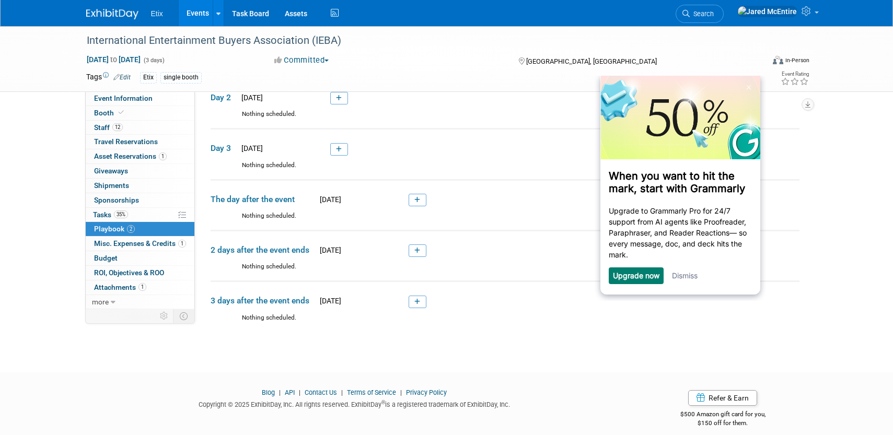
click at [683, 277] on link "Dismiss" at bounding box center [684, 275] width 26 height 9
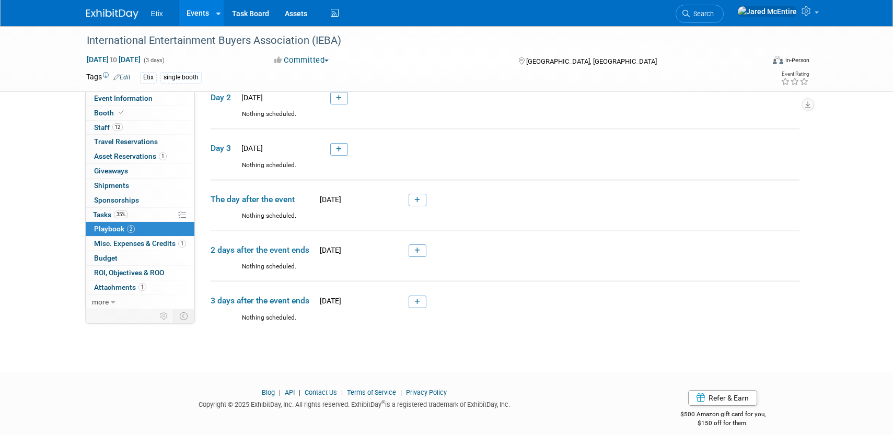
click at [191, 7] on link "Events" at bounding box center [198, 13] width 38 height 26
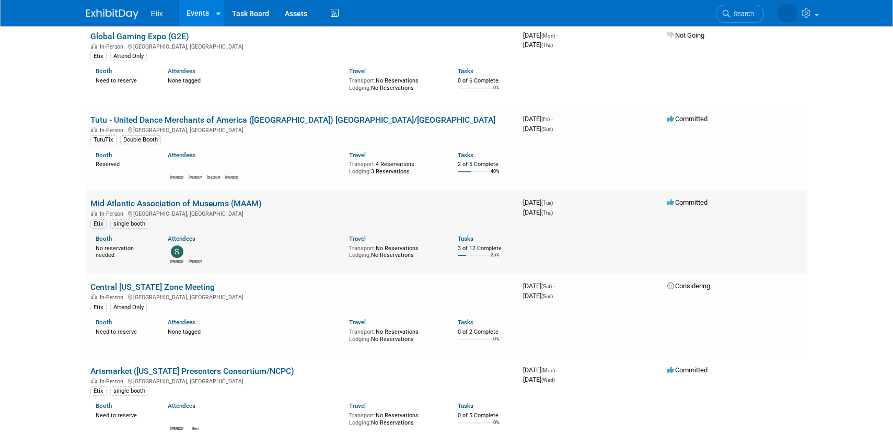
scroll to position [679, 0]
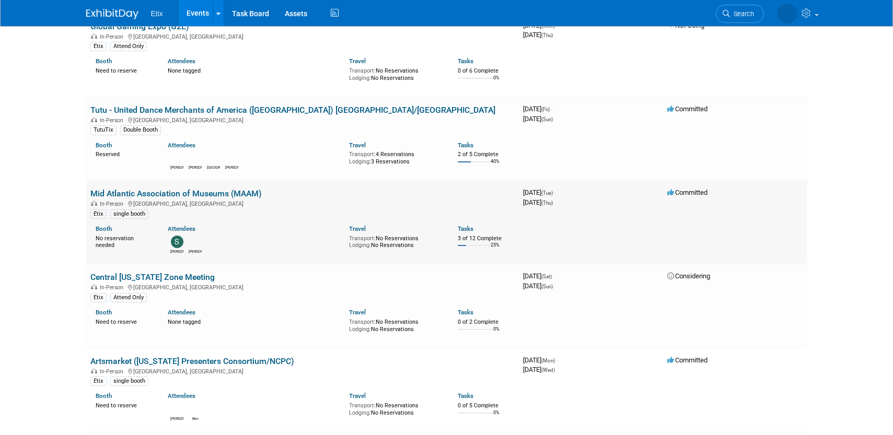
click at [180, 196] on link "Mid Atlantic Association of Museums (MAAM)" at bounding box center [175, 194] width 171 height 10
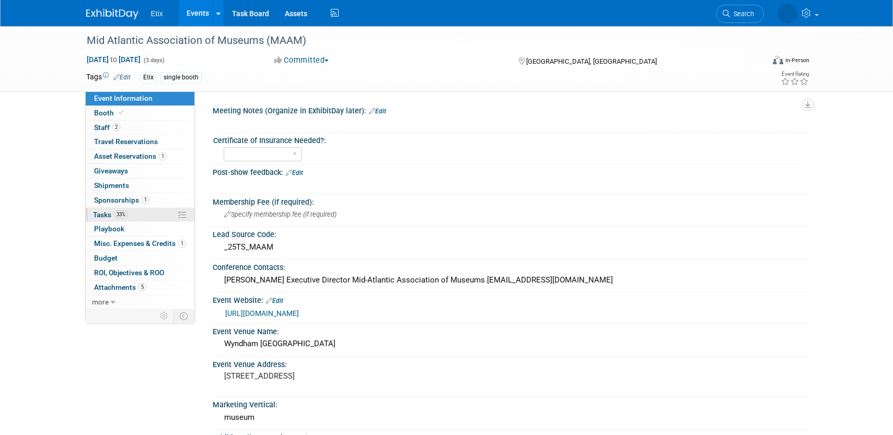
click at [133, 212] on link "33% Tasks 33%" at bounding box center [140, 215] width 109 height 14
